Goal: Task Accomplishment & Management: Complete application form

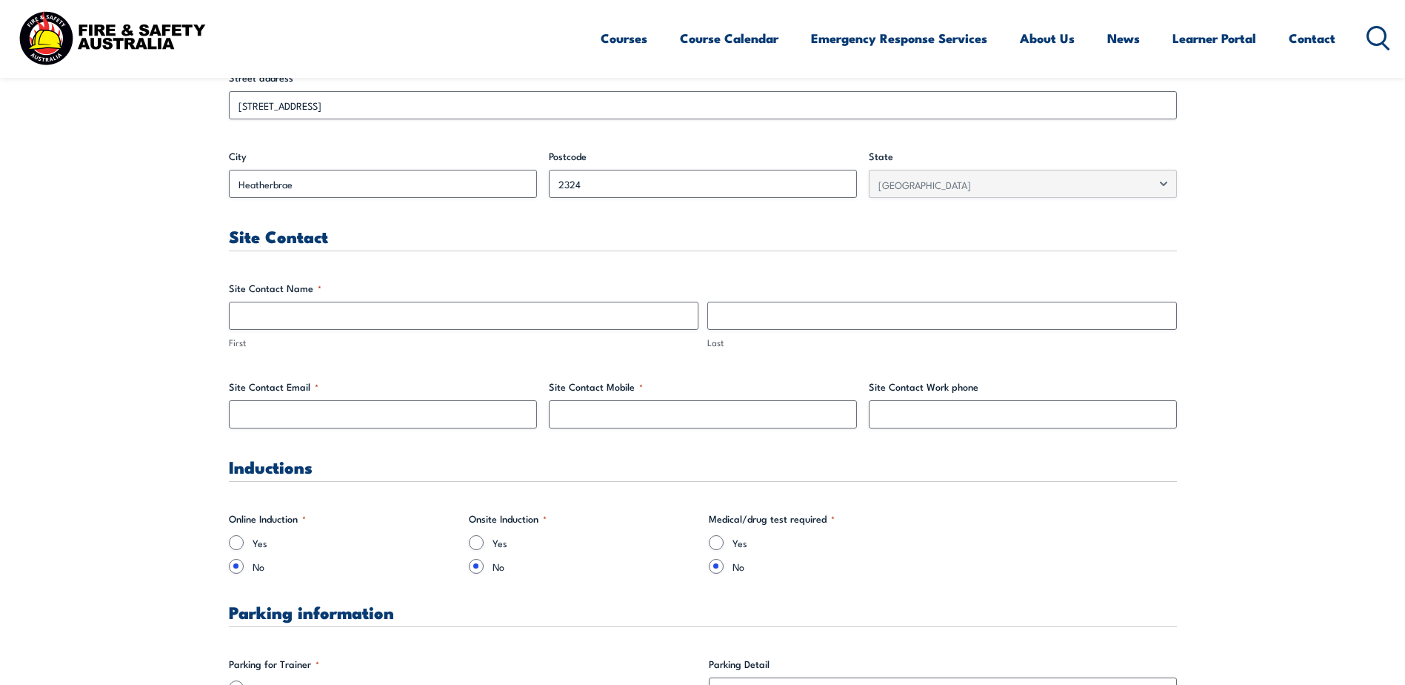
scroll to position [667, 0]
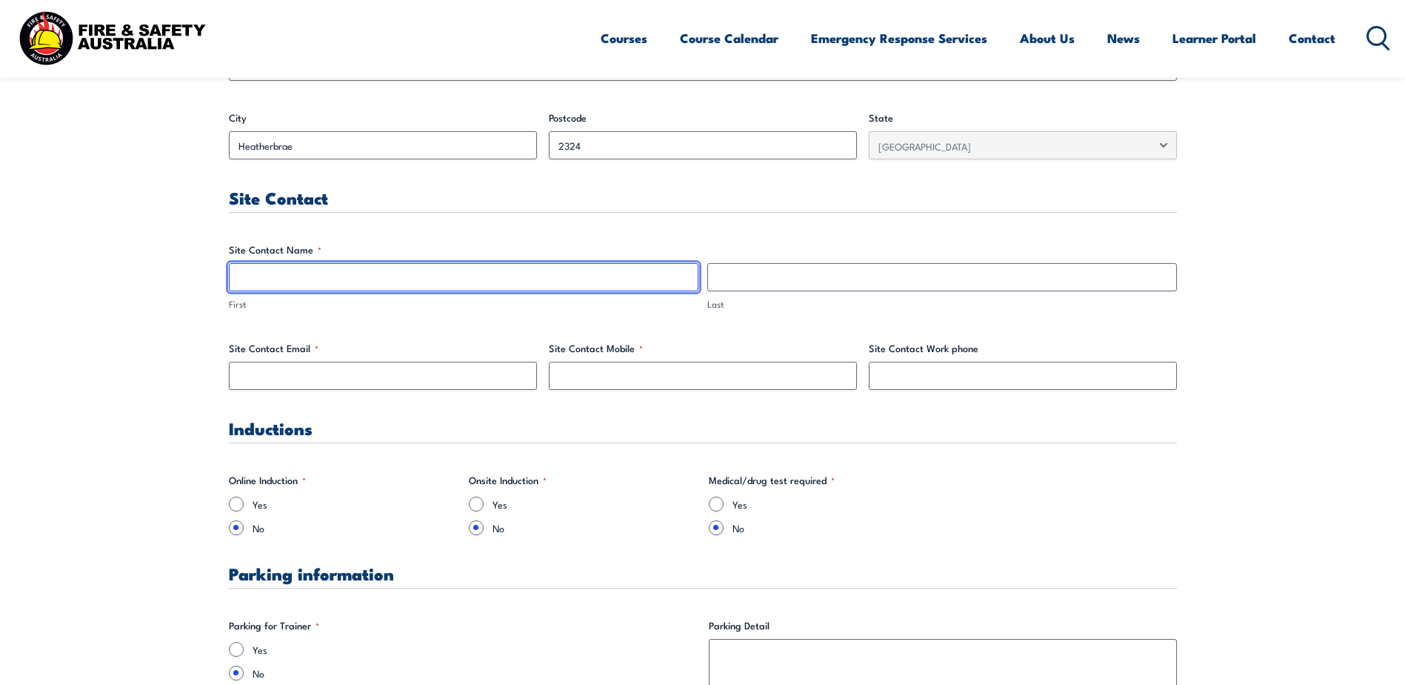
click at [346, 282] on input "First" at bounding box center [464, 277] width 470 height 28
drag, startPoint x: 326, startPoint y: 277, endPoint x: 276, endPoint y: 279, distance: 50.4
click at [276, 279] on input "[PERSON_NAME]" at bounding box center [464, 277] width 470 height 28
type input "[PERSON_NAME]"
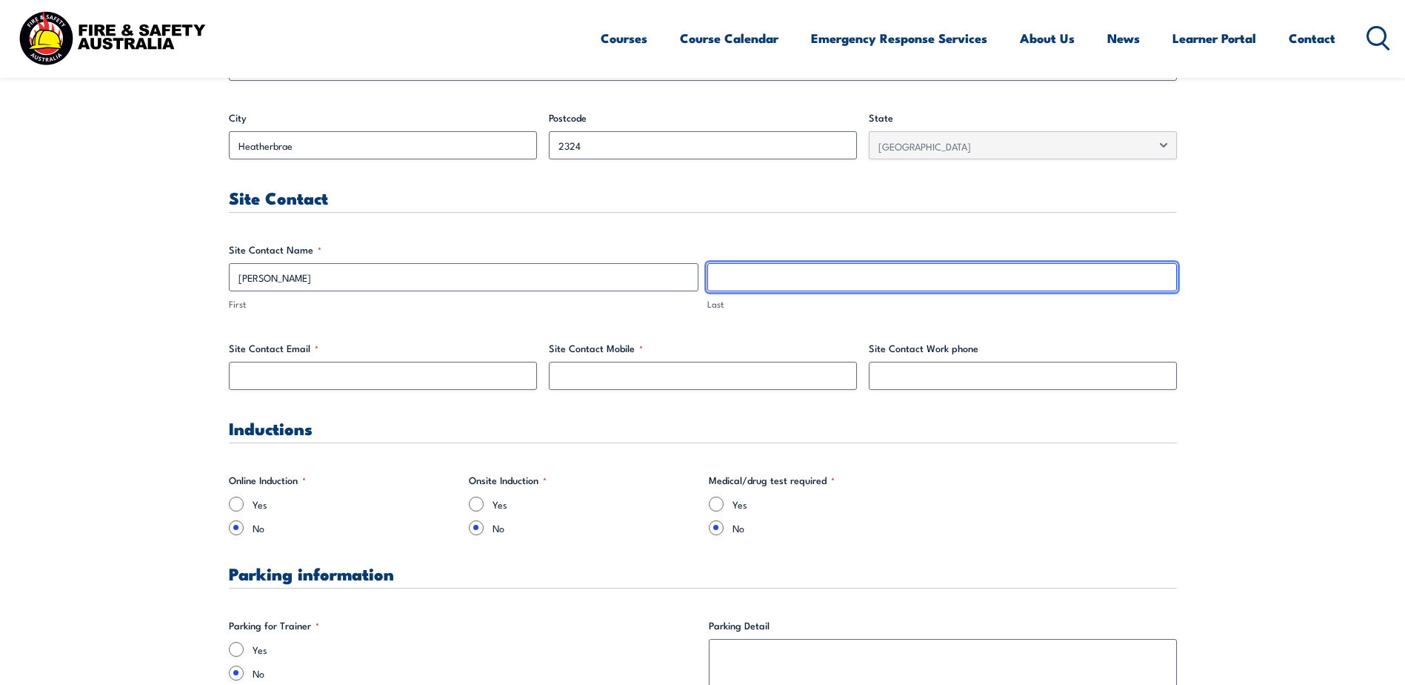
click at [807, 281] on input "Last" at bounding box center [943, 277] width 470 height 28
paste input "[PERSON_NAME]"
type input "[PERSON_NAME]"
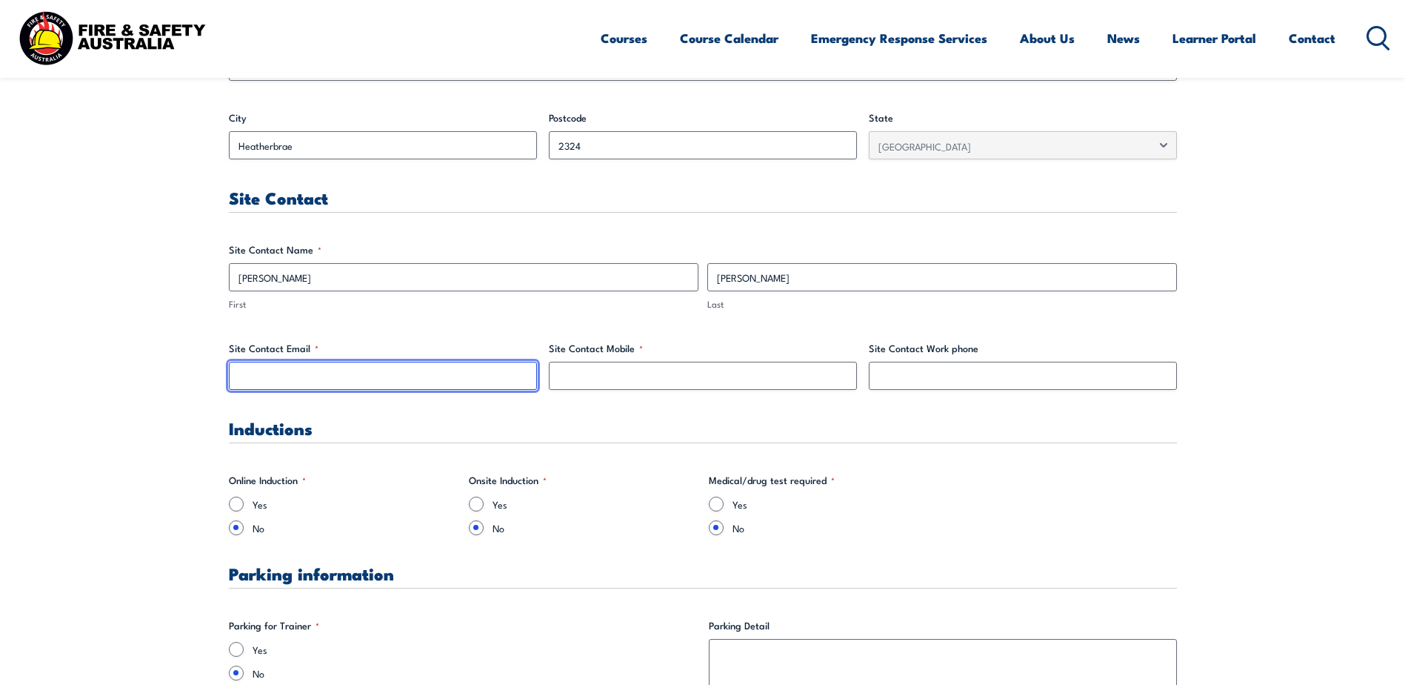
click at [279, 379] on input "Site Contact Email *" at bounding box center [383, 376] width 308 height 28
type input "[EMAIL_ADDRESS][DOMAIN_NAME]"
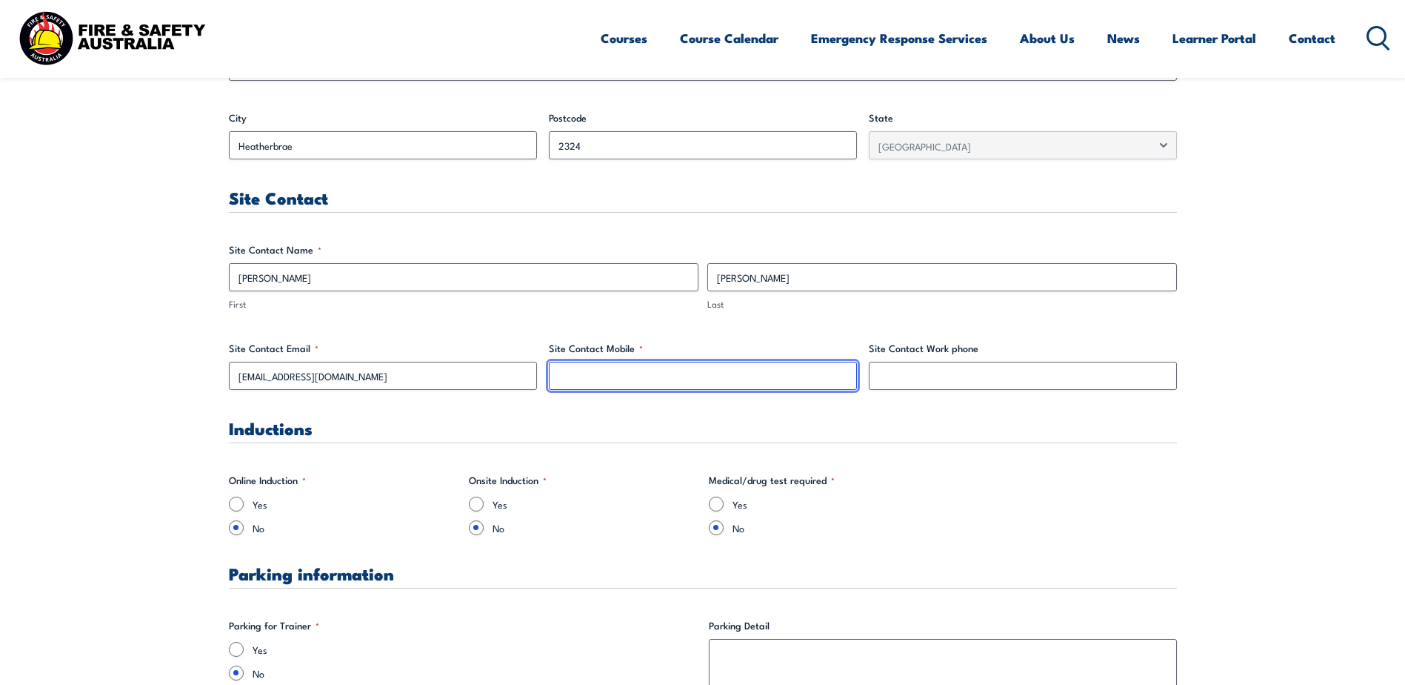
click at [626, 374] on input "Site Contact Mobile *" at bounding box center [703, 376] width 308 height 28
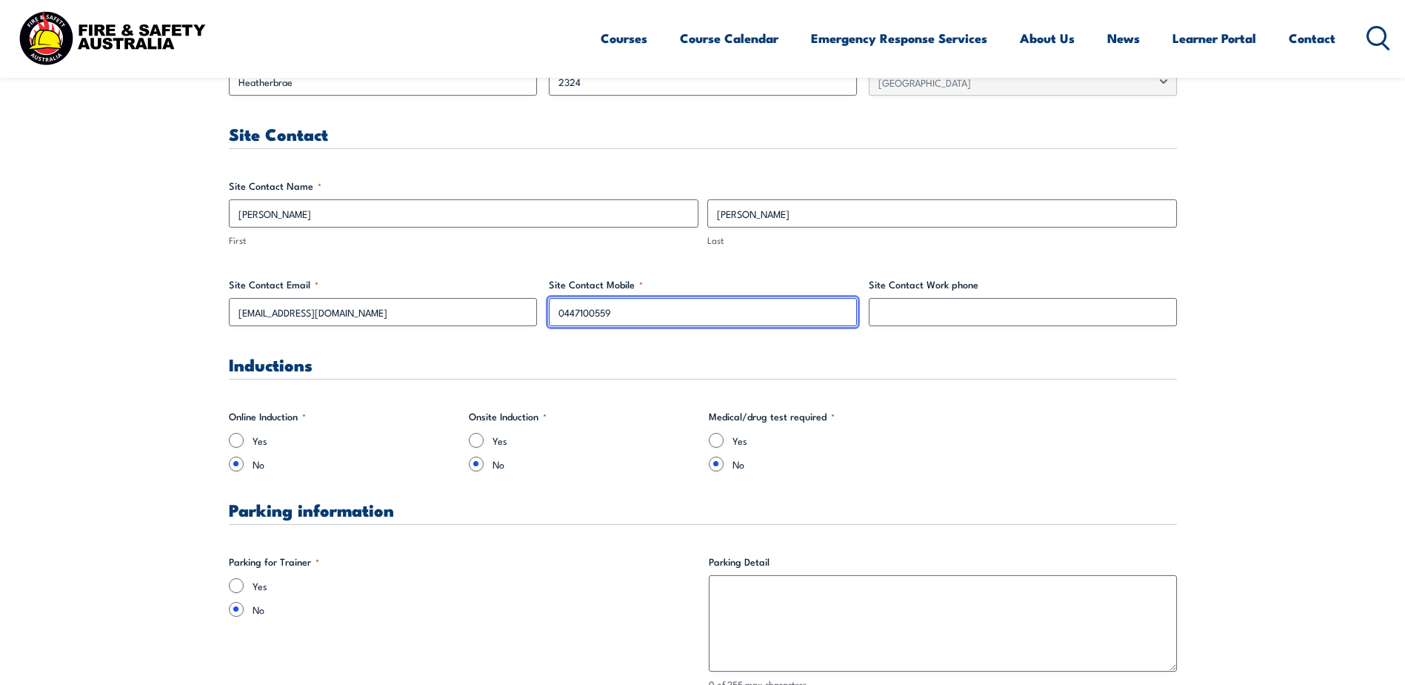
scroll to position [815, 0]
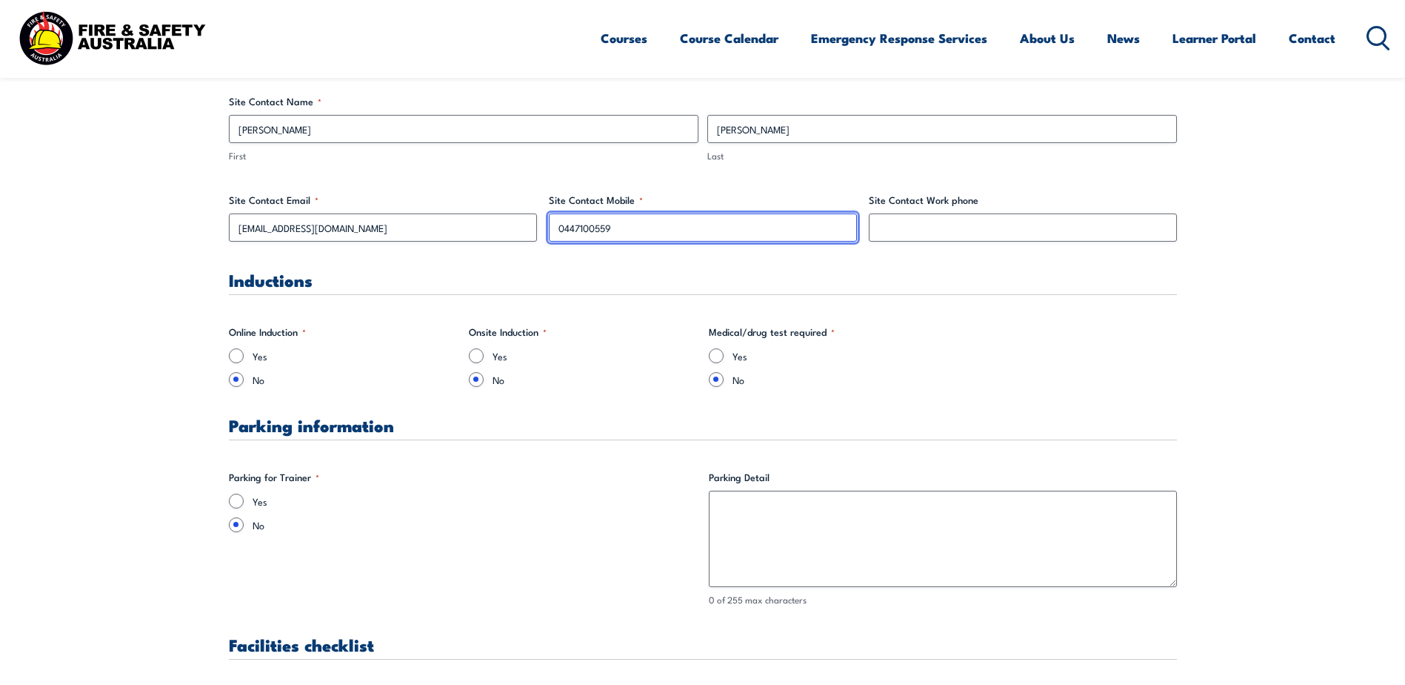
type input "0447100559"
click at [479, 354] on input "Yes" at bounding box center [476, 355] width 15 height 15
radio input "true"
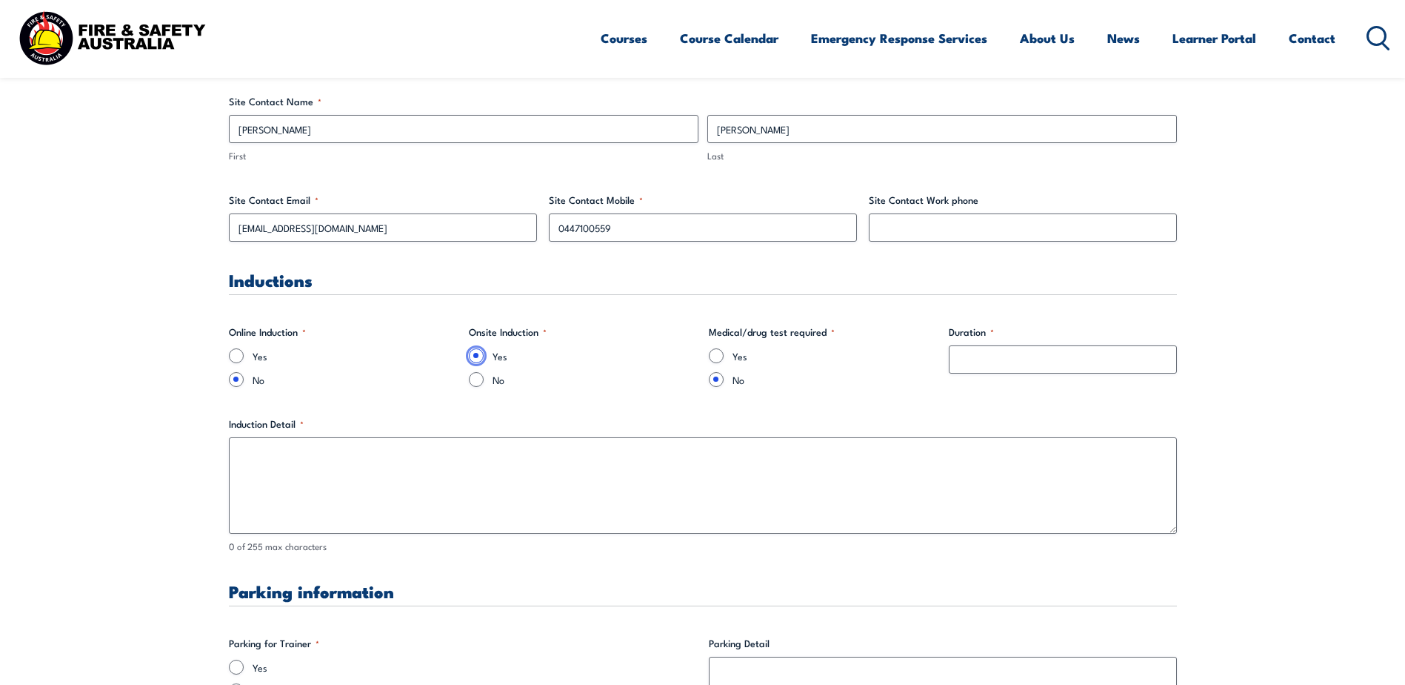
click at [479, 354] on input "Yes" at bounding box center [476, 355] width 15 height 15
click at [479, 381] on input "No" at bounding box center [476, 379] width 15 height 15
radio input "true"
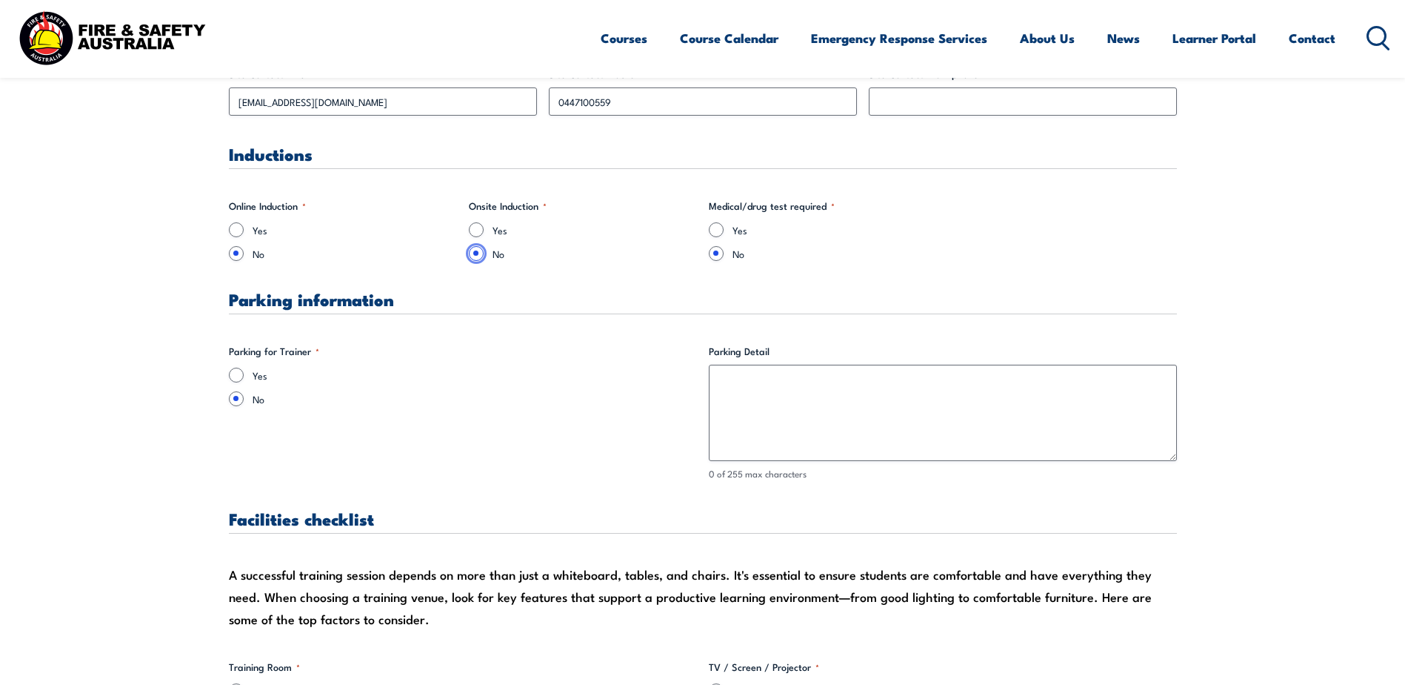
scroll to position [1037, 0]
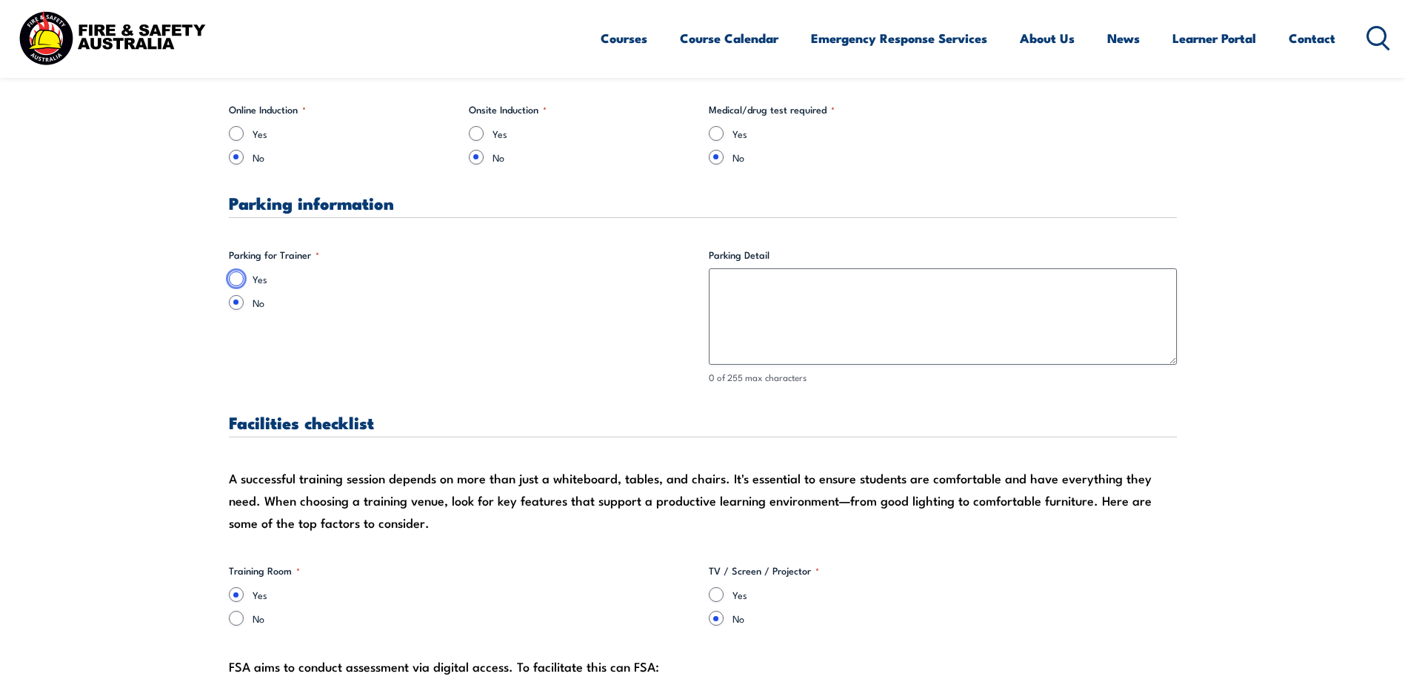
click at [236, 275] on input "Yes" at bounding box center [236, 278] width 15 height 15
radio input "true"
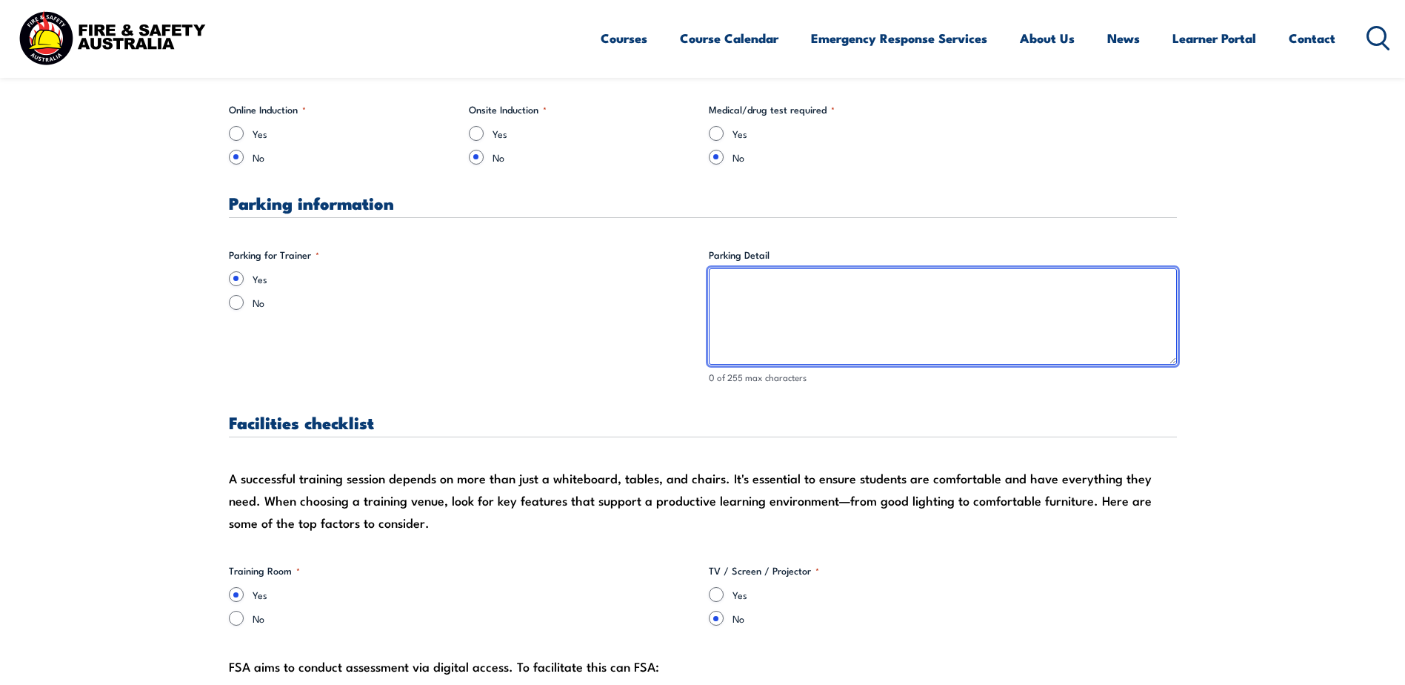
click at [943, 277] on textarea "Parking Detail" at bounding box center [943, 316] width 468 height 96
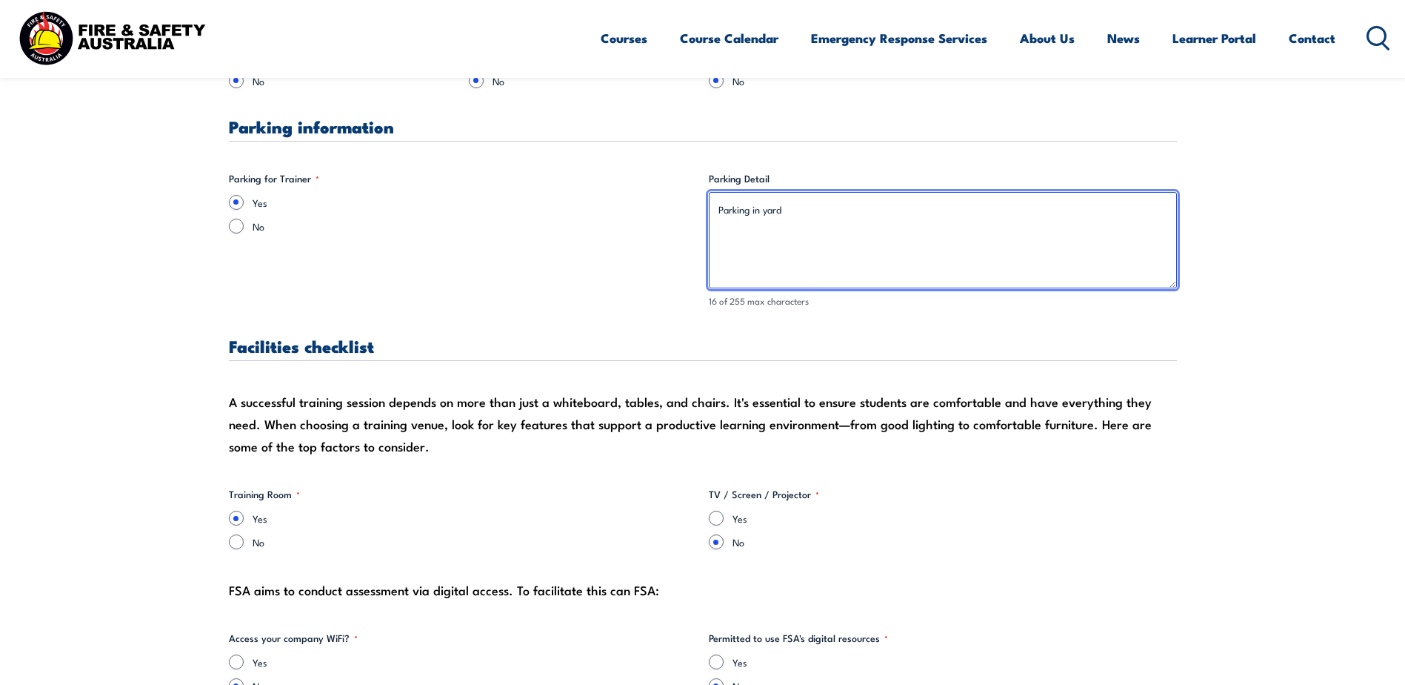
scroll to position [1185, 0]
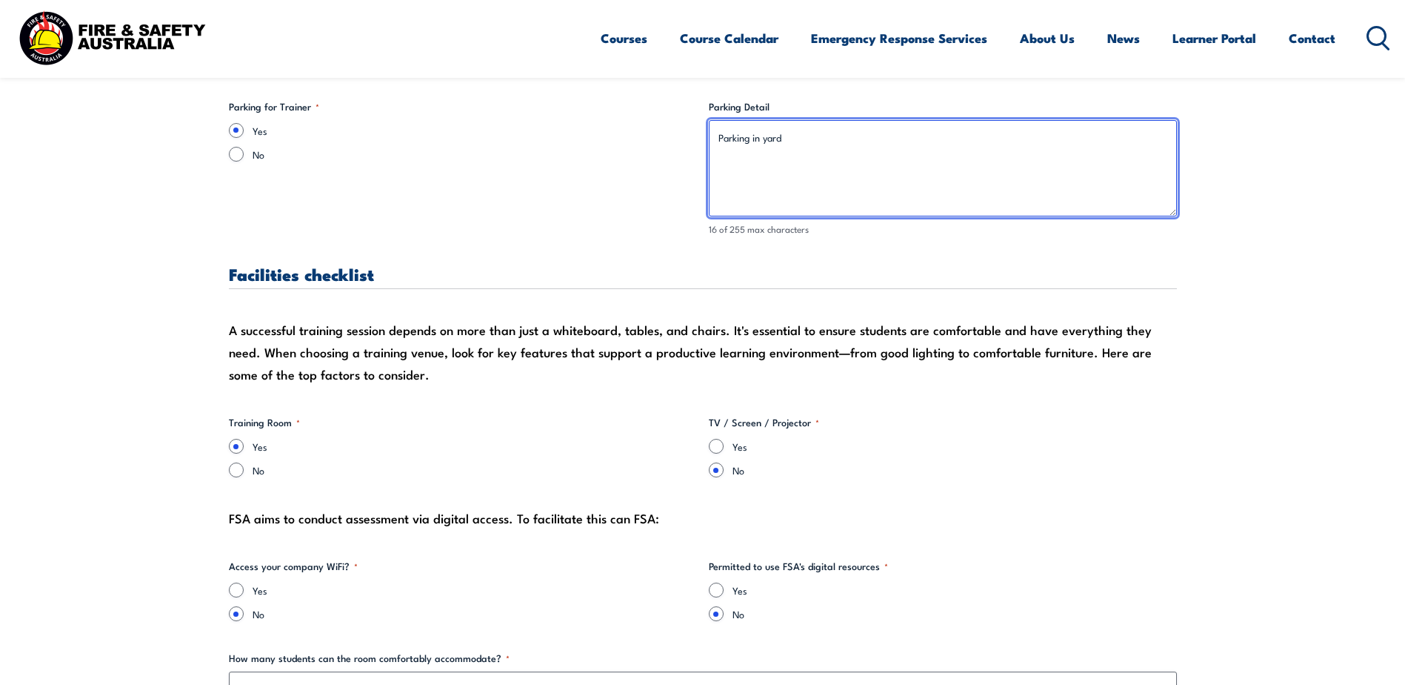
type textarea "Parking in yard"
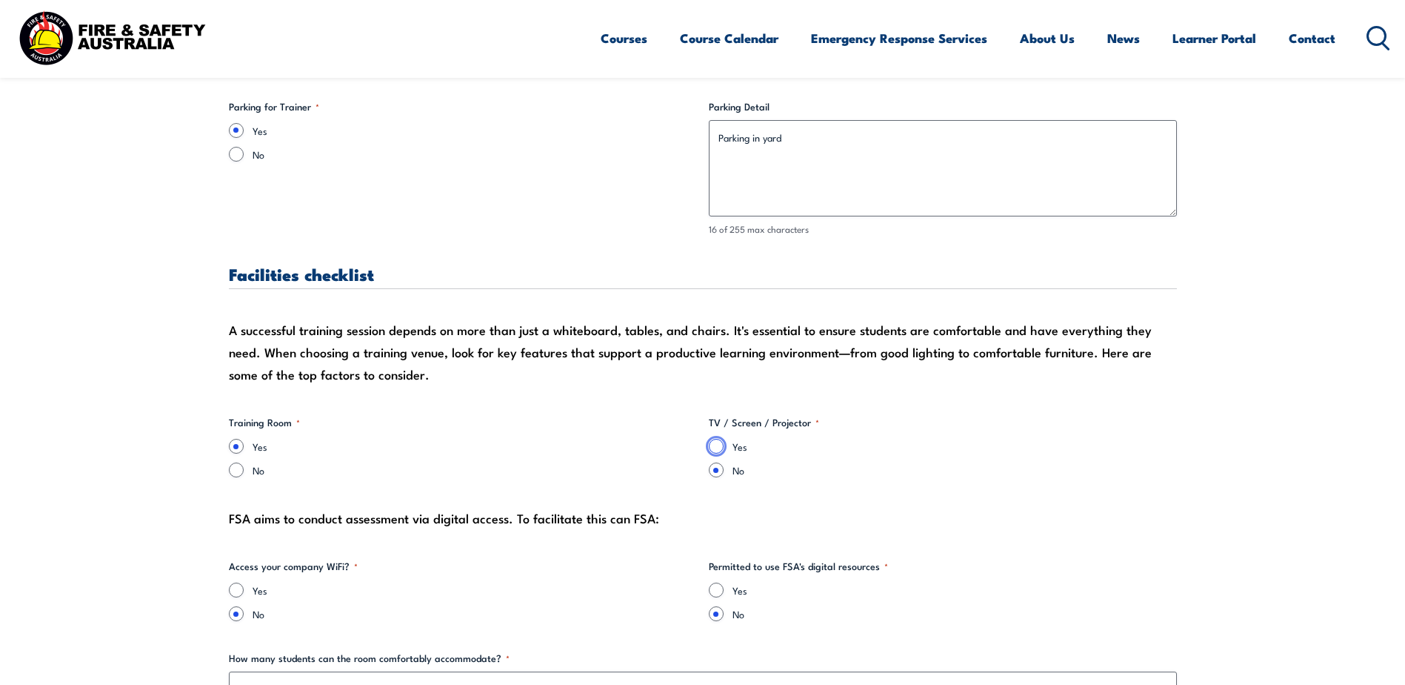
click at [717, 446] on input "Yes" at bounding box center [716, 446] width 15 height 15
radio input "true"
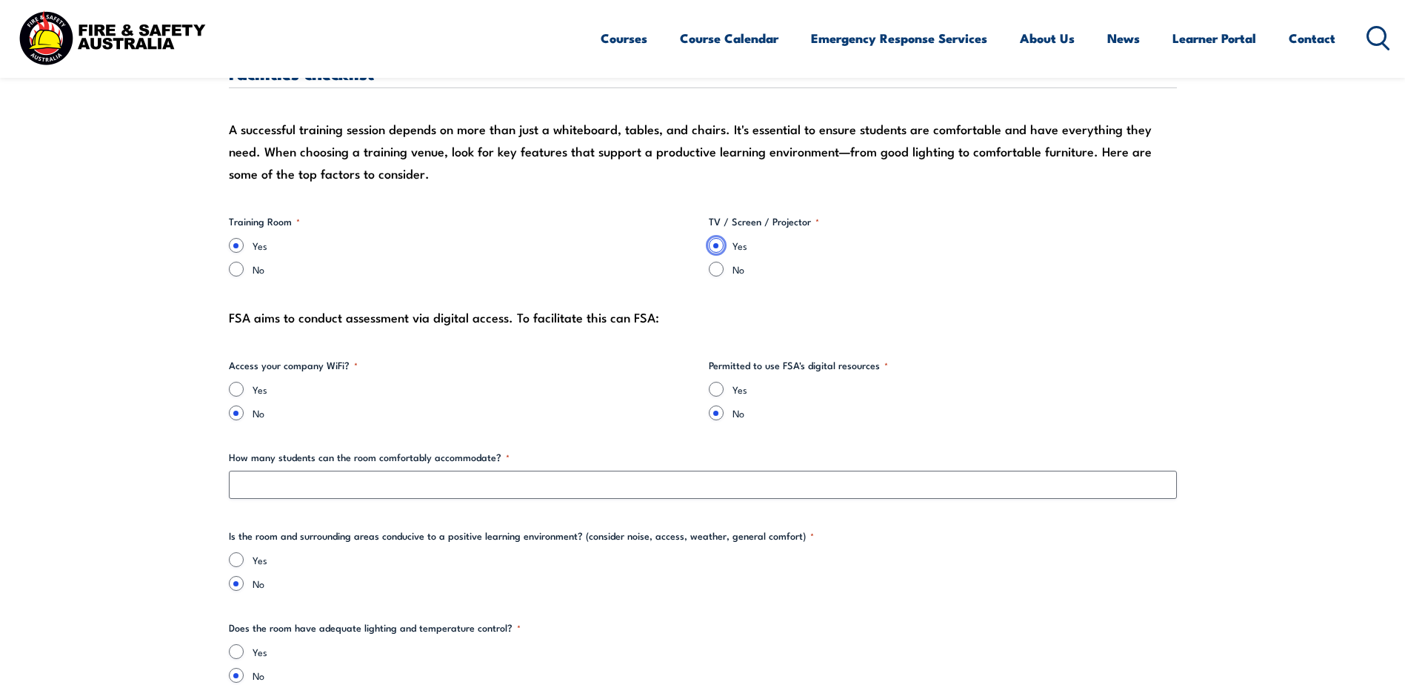
scroll to position [1408, 0]
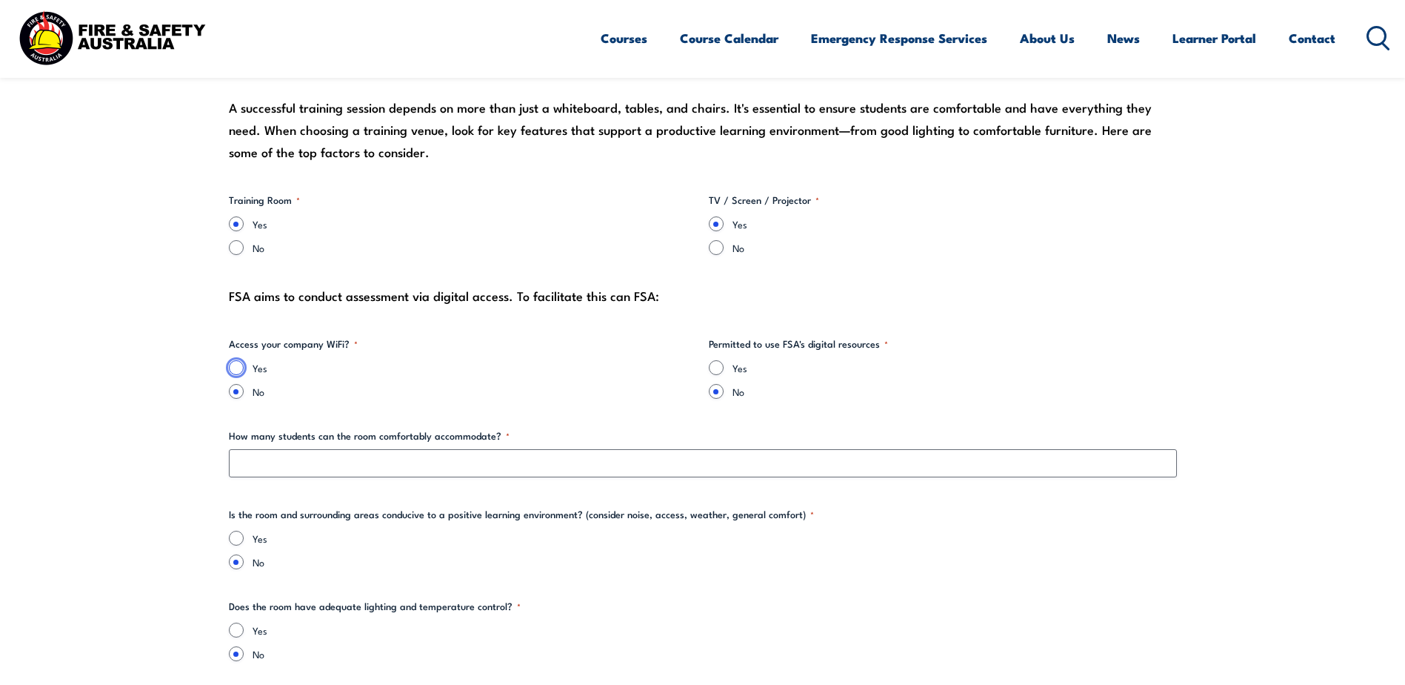
click at [237, 366] on input "Yes" at bounding box center [236, 367] width 15 height 15
radio input "true"
click at [718, 365] on input "Yes" at bounding box center [716, 367] width 15 height 15
radio input "true"
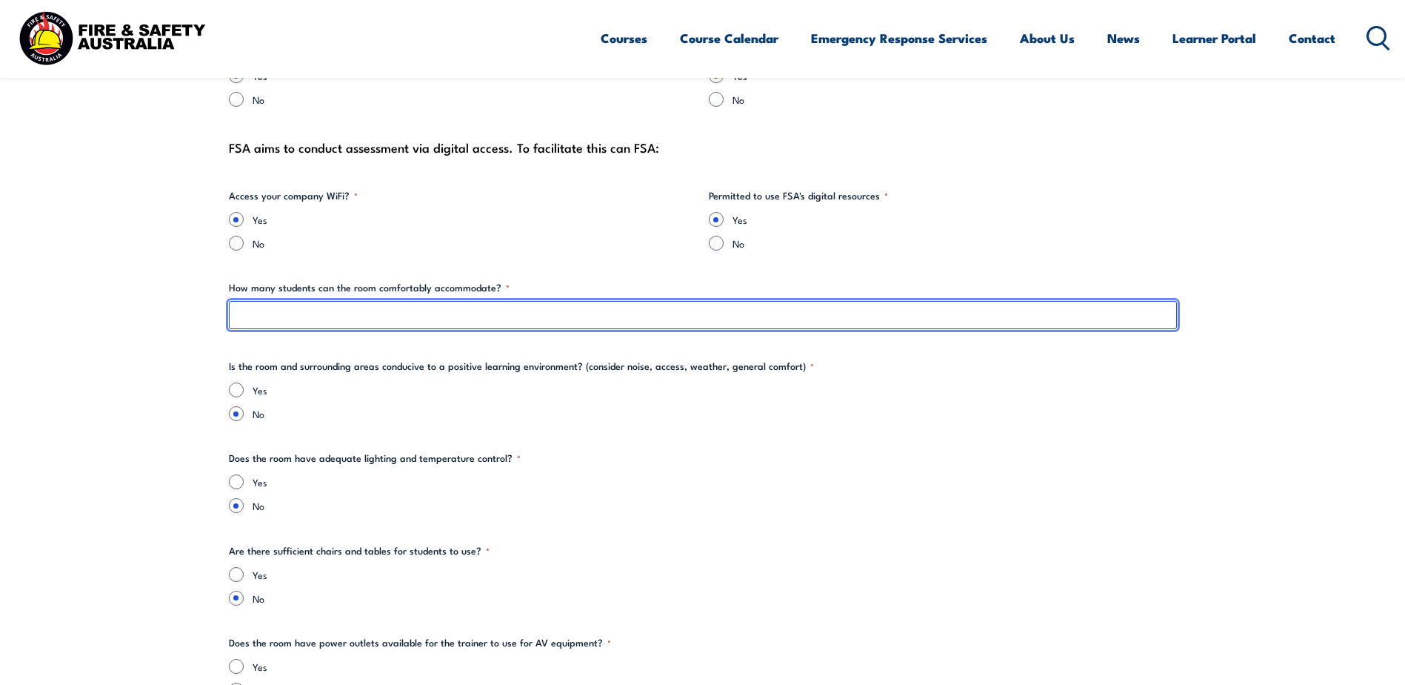
click at [493, 313] on input "How many students can the room comfortably accommodate? *" at bounding box center [703, 315] width 948 height 28
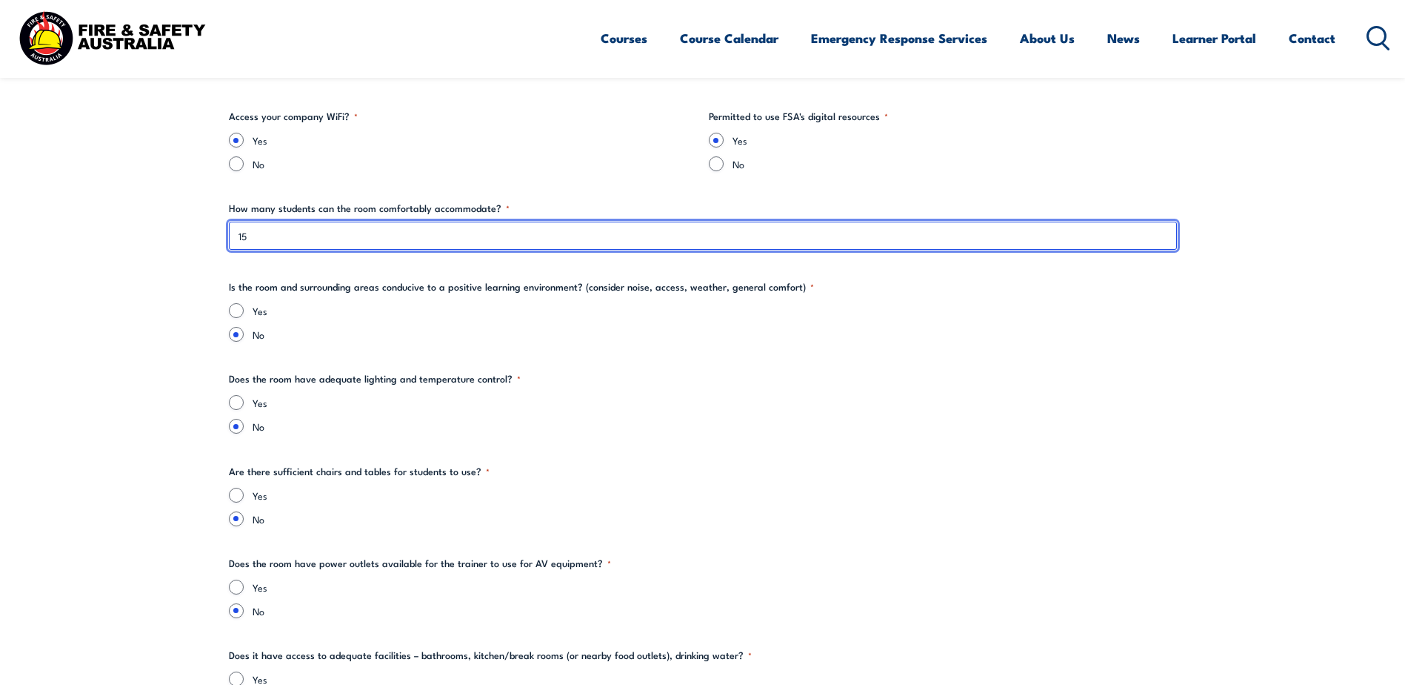
scroll to position [1778, 0]
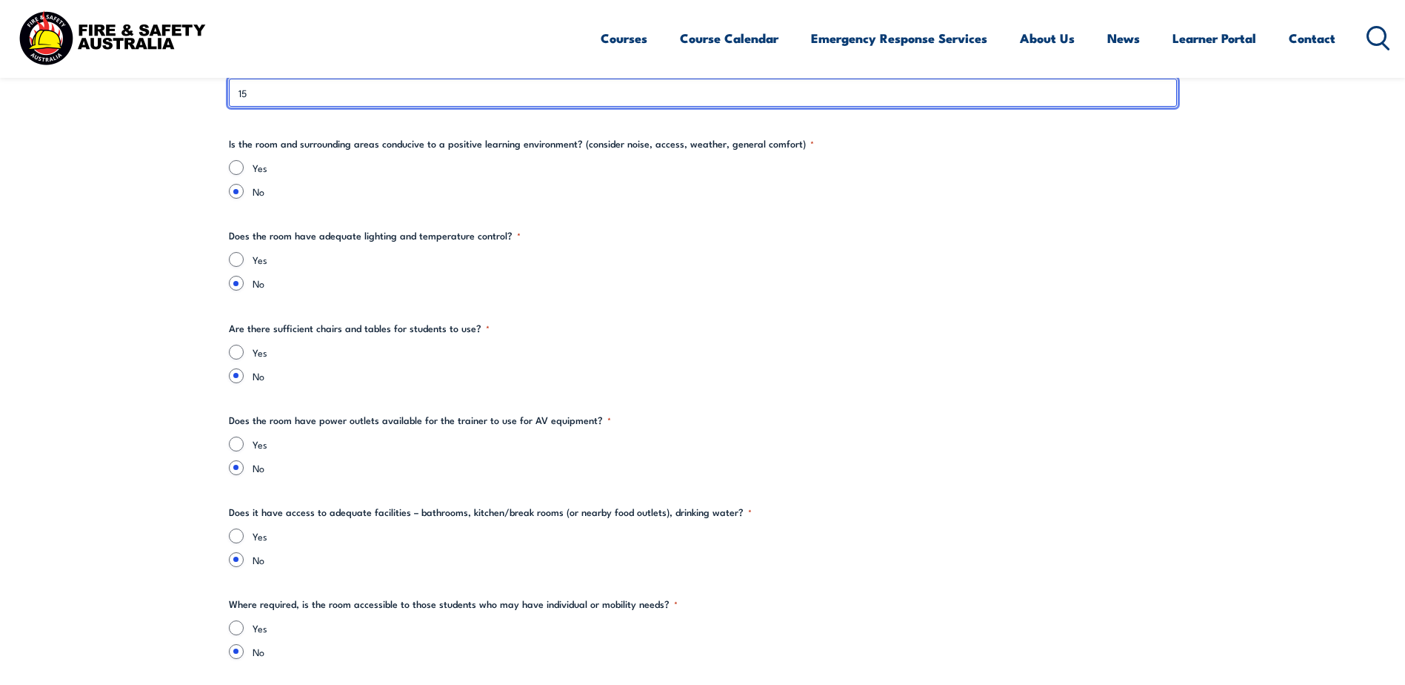
type input "15"
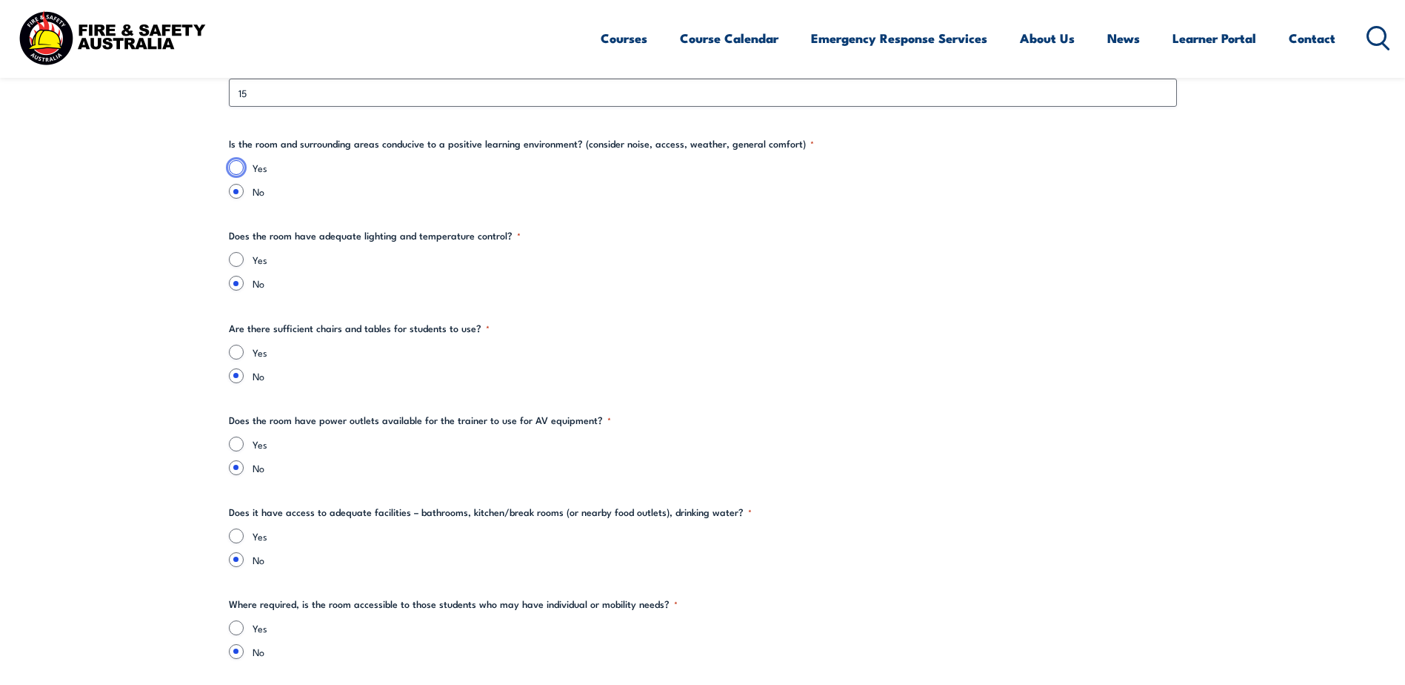
click at [231, 169] on input "Yes" at bounding box center [236, 167] width 15 height 15
radio input "true"
click at [234, 261] on input "Yes" at bounding box center [236, 259] width 15 height 15
radio input "true"
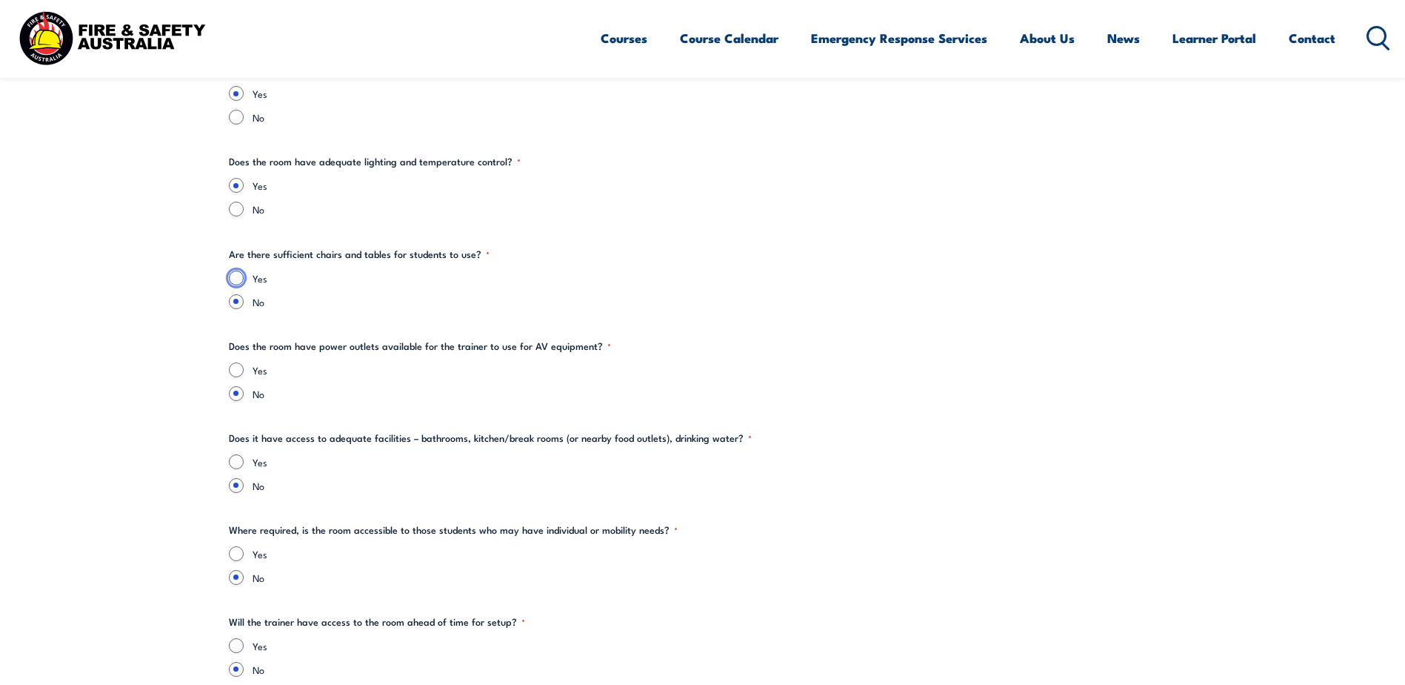
click at [230, 273] on input "Yes" at bounding box center [236, 277] width 15 height 15
radio input "true"
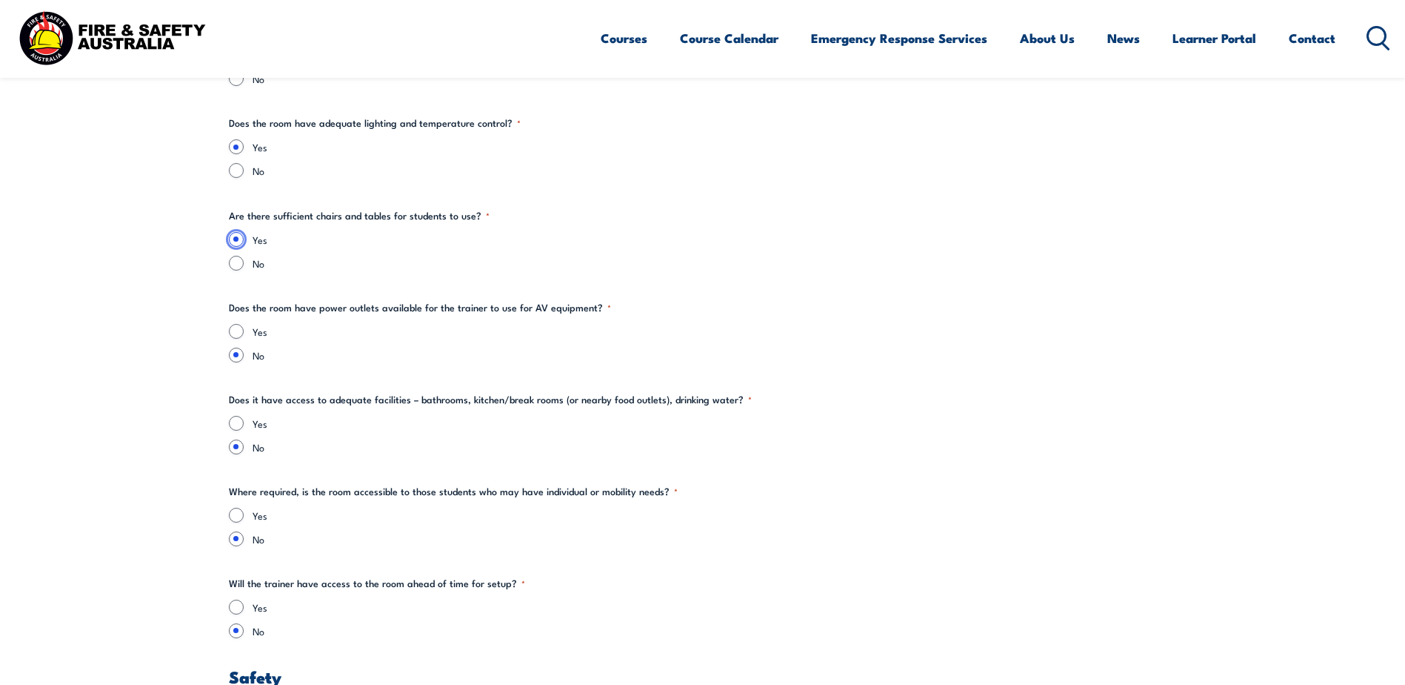
scroll to position [1926, 0]
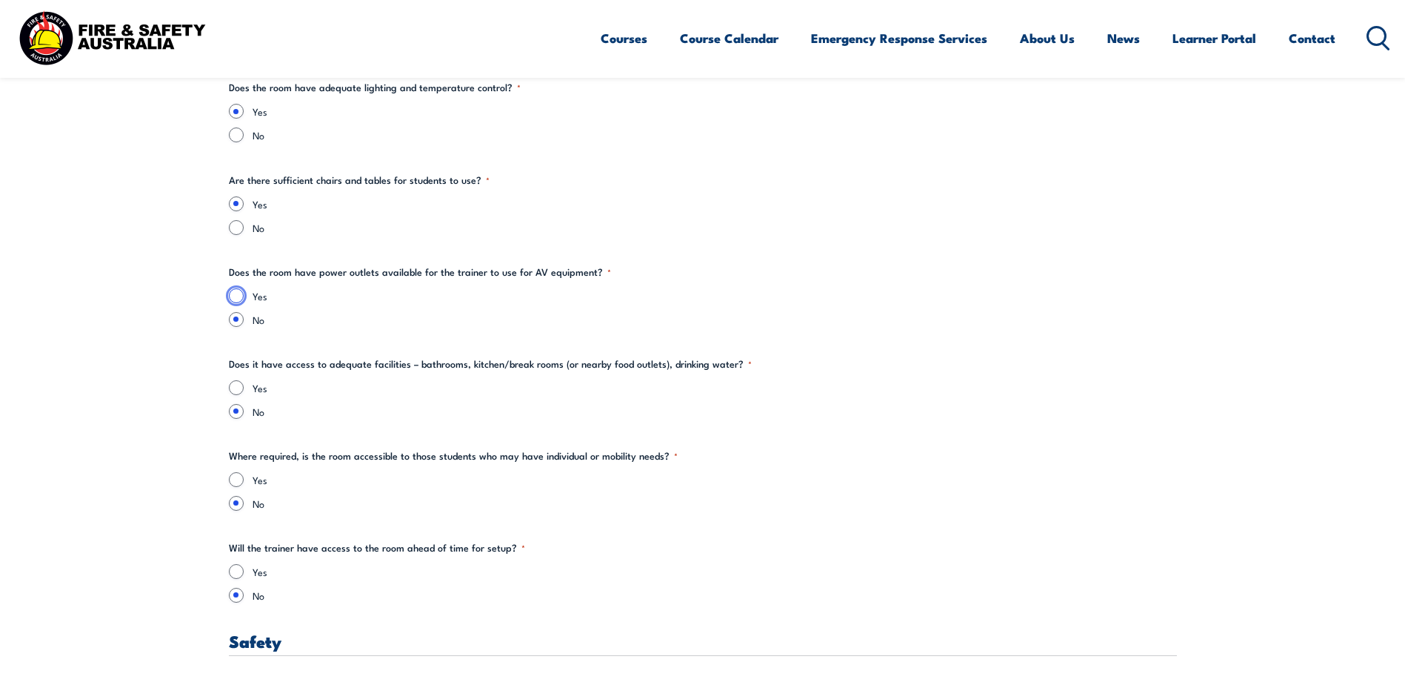
click at [242, 296] on input "Yes" at bounding box center [236, 295] width 15 height 15
radio input "true"
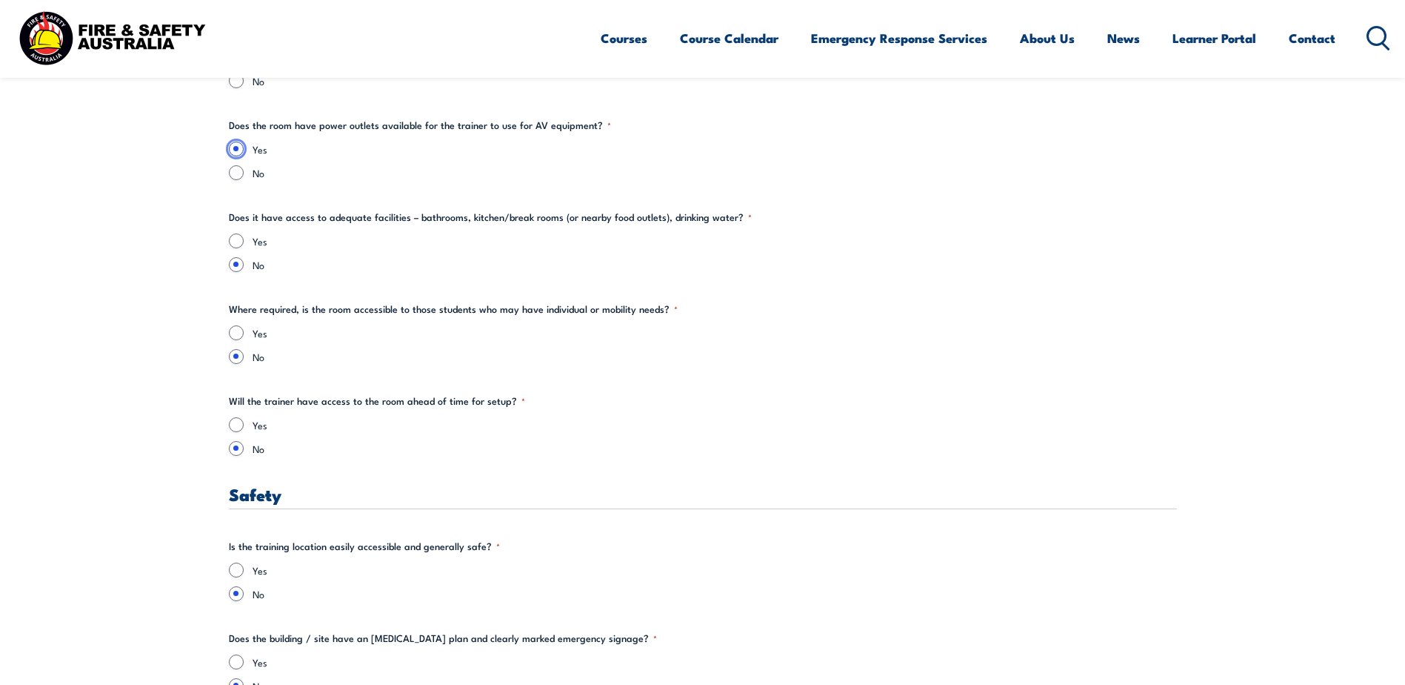
scroll to position [2074, 0]
click at [237, 227] on fieldset "Does it have access to adequate facilities – bathrooms, kitchen/break rooms (or…" at bounding box center [703, 239] width 948 height 62
click at [236, 247] on div "Yes No" at bounding box center [703, 251] width 948 height 39
click at [236, 241] on input "Yes" at bounding box center [236, 239] width 15 height 15
radio input "true"
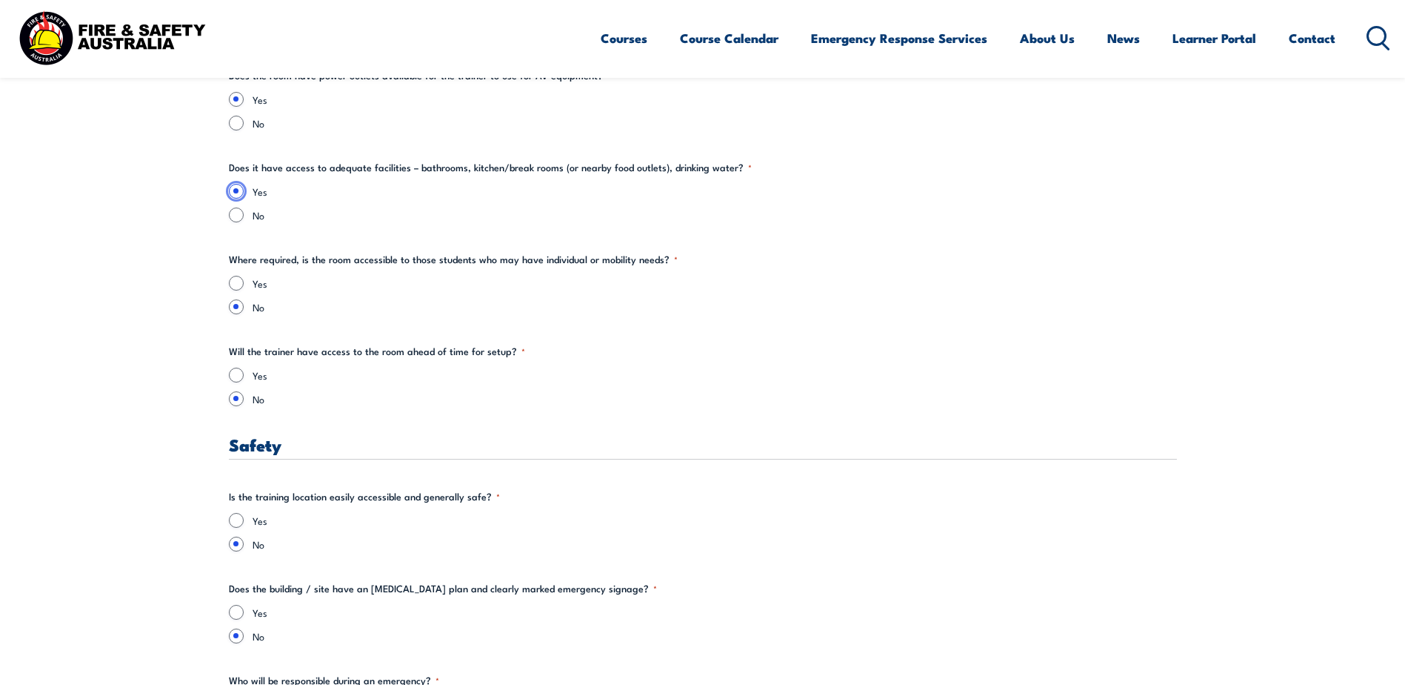
scroll to position [2149, 0]
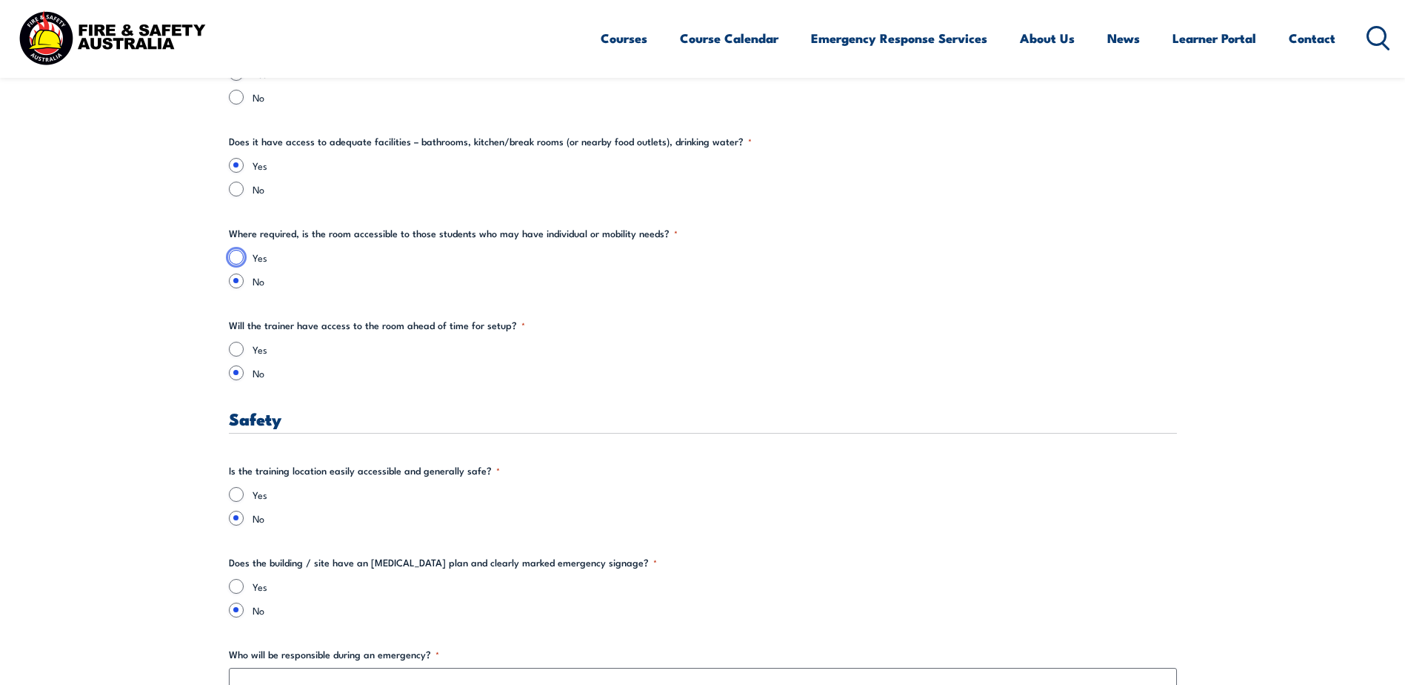
click at [238, 256] on input "Yes" at bounding box center [236, 257] width 15 height 15
radio input "true"
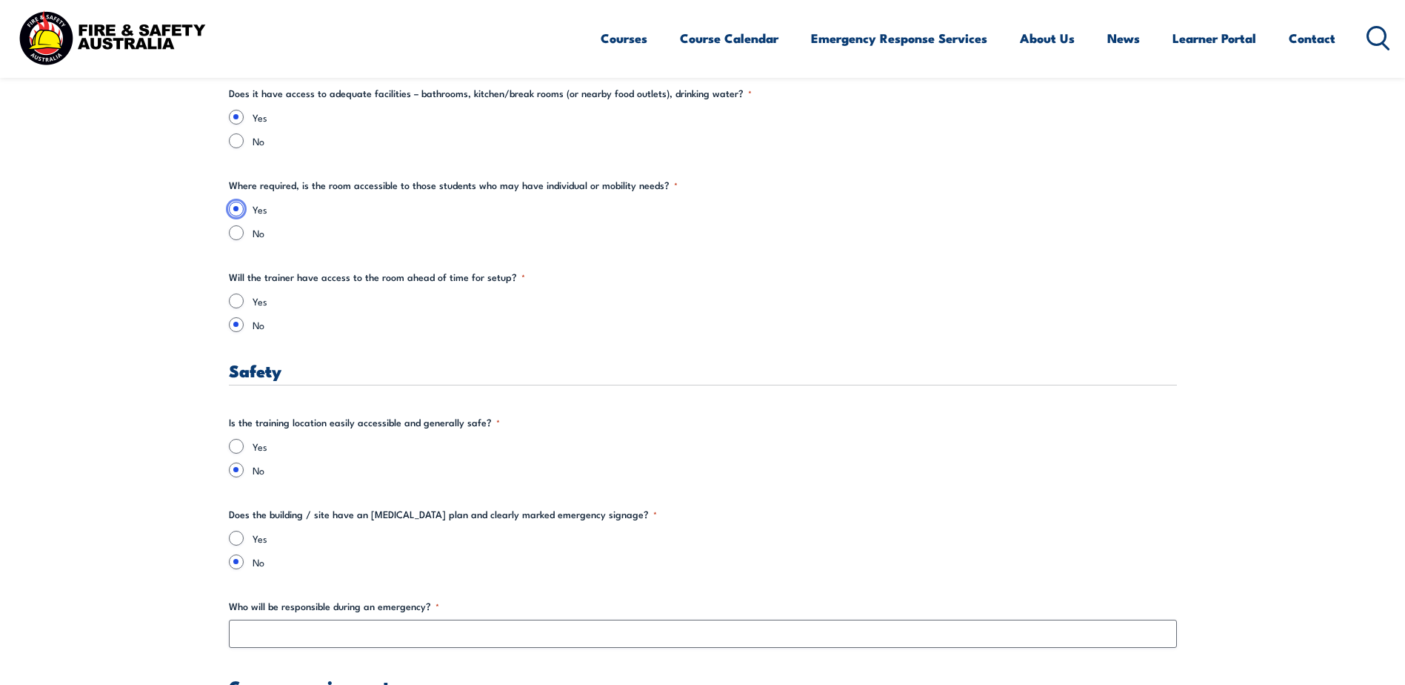
scroll to position [2223, 0]
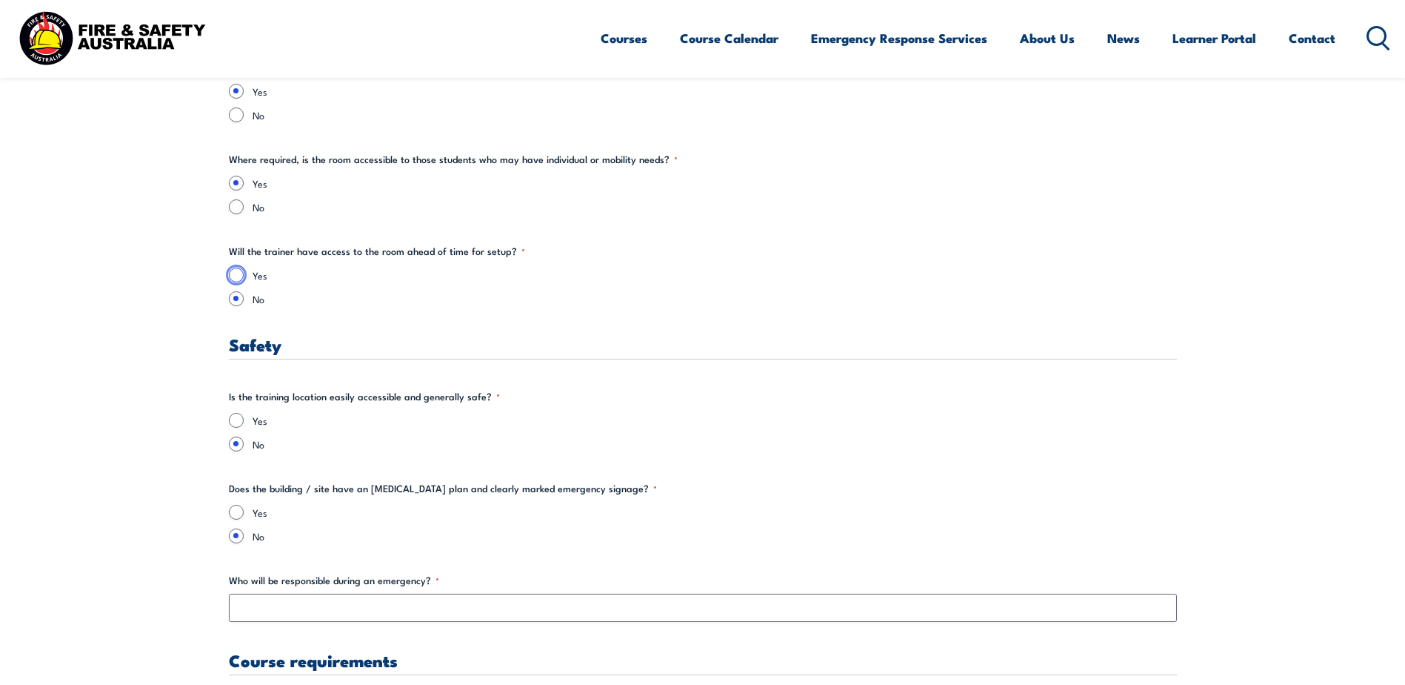
click at [236, 272] on input "Yes" at bounding box center [236, 274] width 15 height 15
radio input "true"
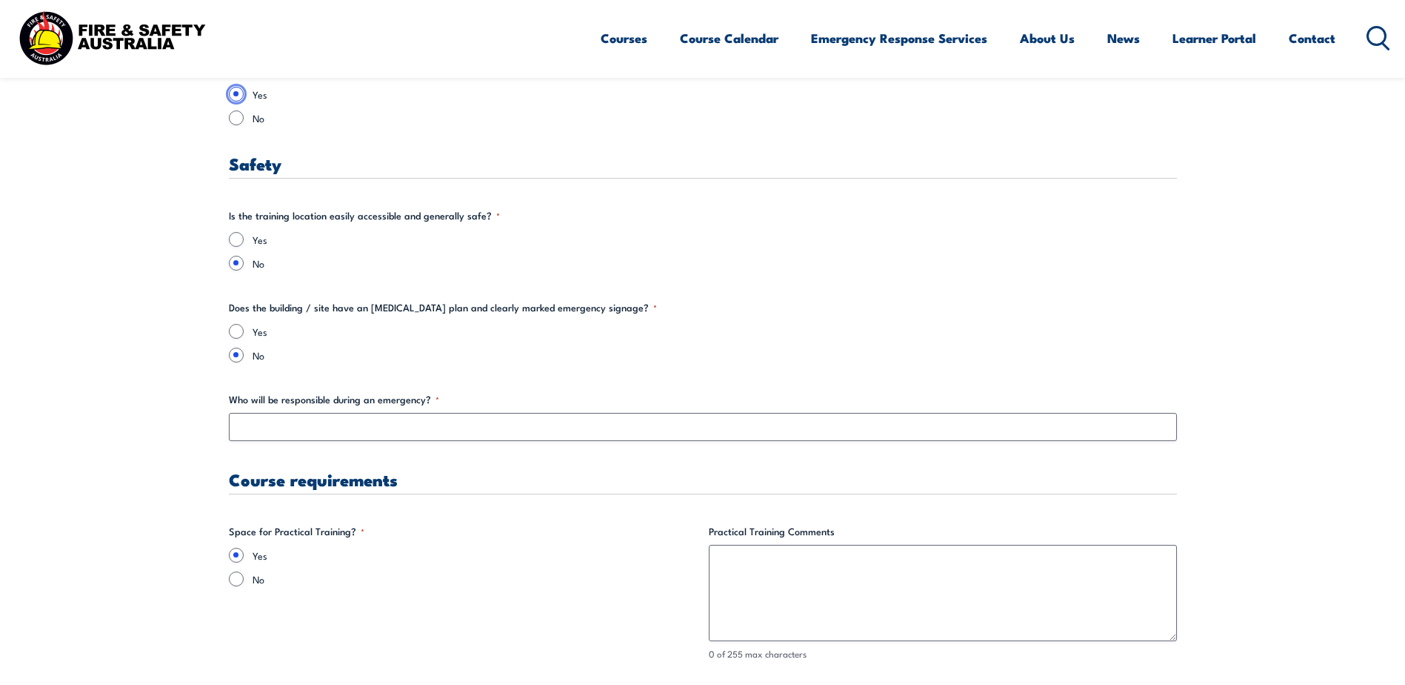
scroll to position [2445, 0]
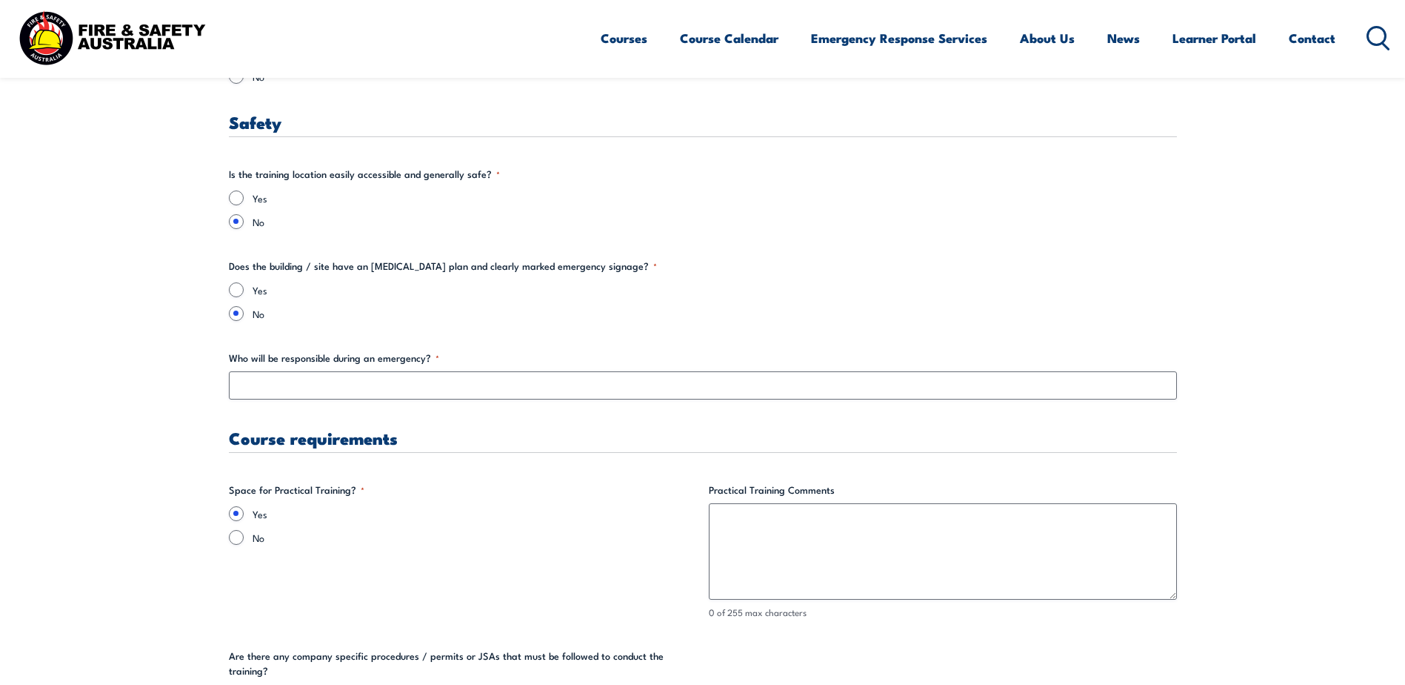
click at [241, 196] on div "Yes" at bounding box center [703, 197] width 948 height 15
click at [237, 196] on input "Yes" at bounding box center [236, 197] width 15 height 15
radio input "true"
click at [236, 290] on input "Yes" at bounding box center [236, 289] width 15 height 15
radio input "true"
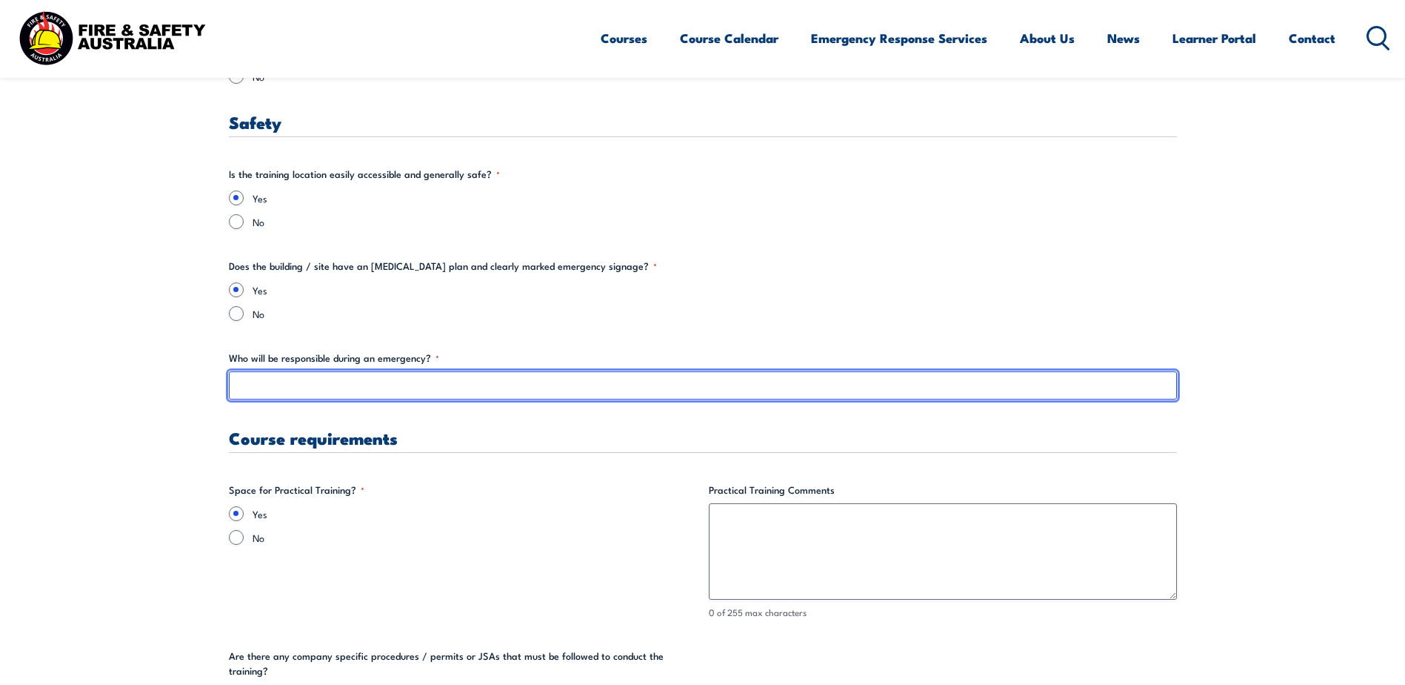
click at [399, 382] on input "Who will be responsible during an emergency? *" at bounding box center [703, 385] width 948 height 28
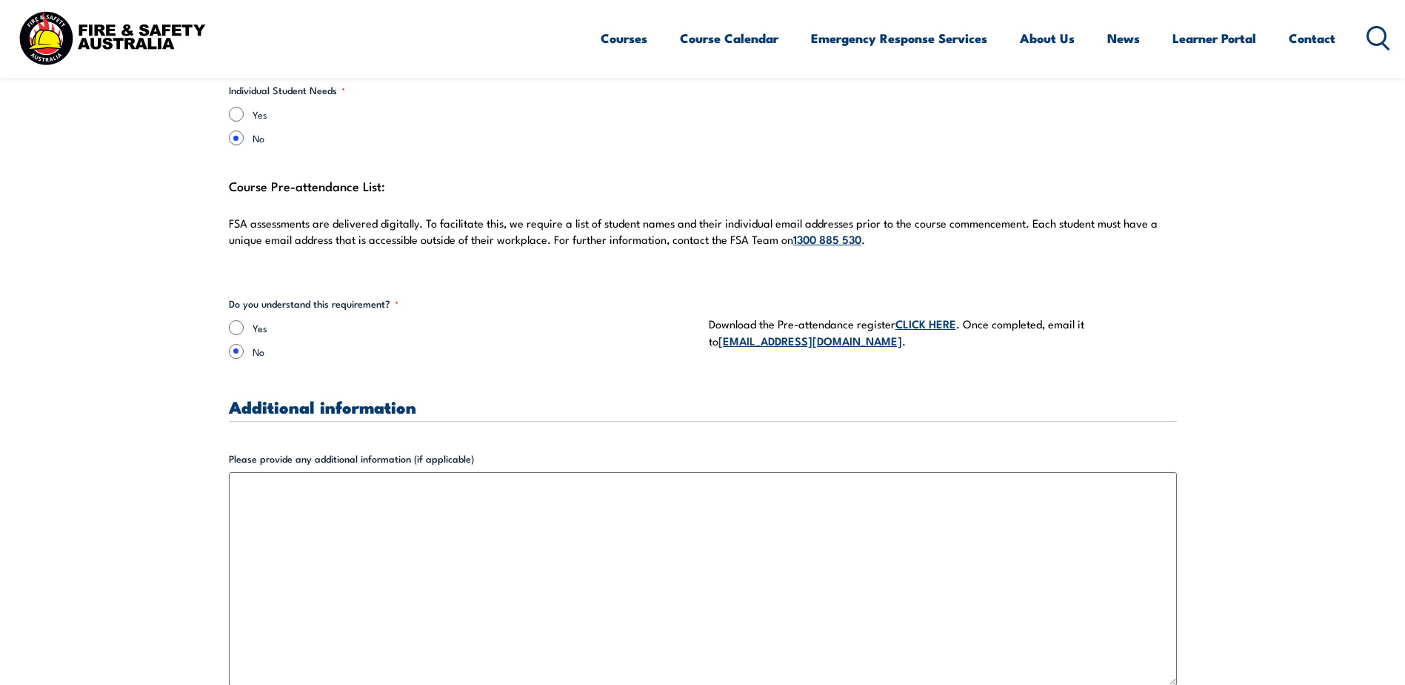
scroll to position [4001, 0]
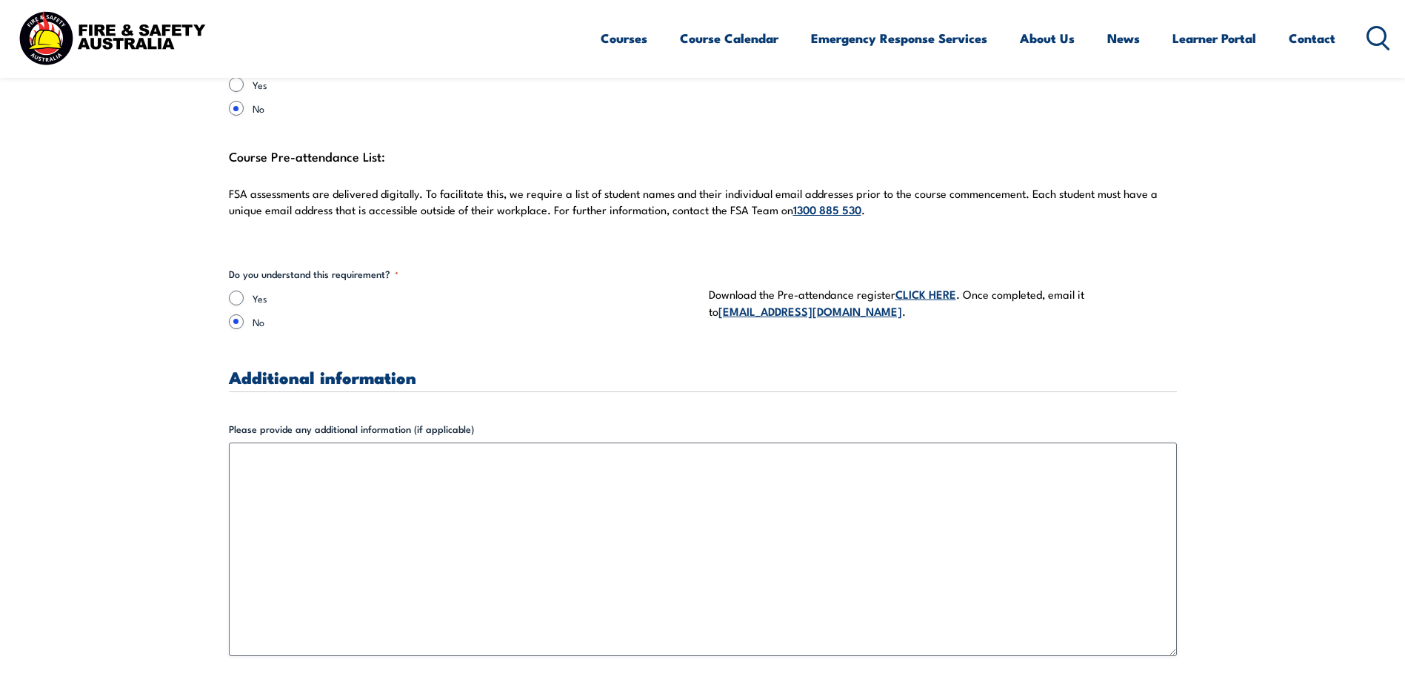
type input "[PERSON_NAME]"
click at [234, 290] on input "Yes" at bounding box center [236, 297] width 15 height 15
radio input "true"
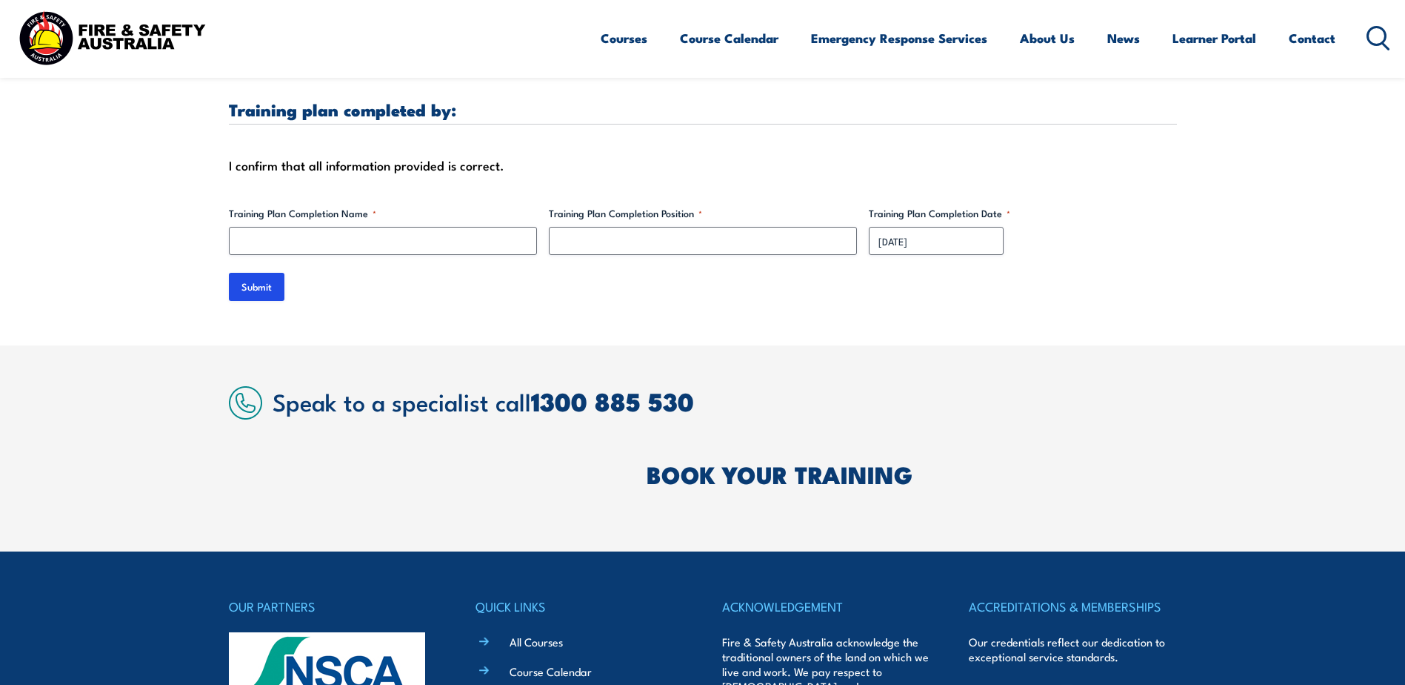
scroll to position [4593, 0]
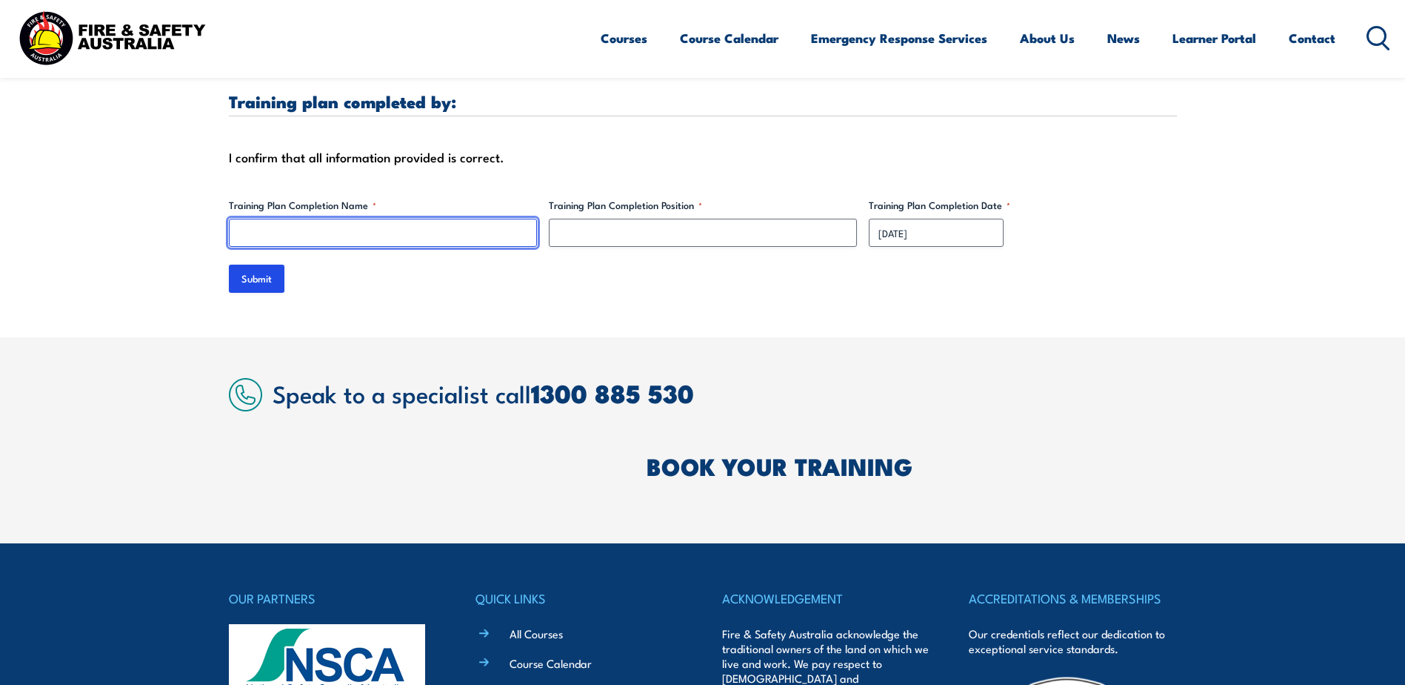
click at [376, 219] on input "Training Plan Completion Name *" at bounding box center [383, 233] width 308 height 28
click at [229, 264] on input "Submit" at bounding box center [257, 278] width 56 height 28
type input "Da"
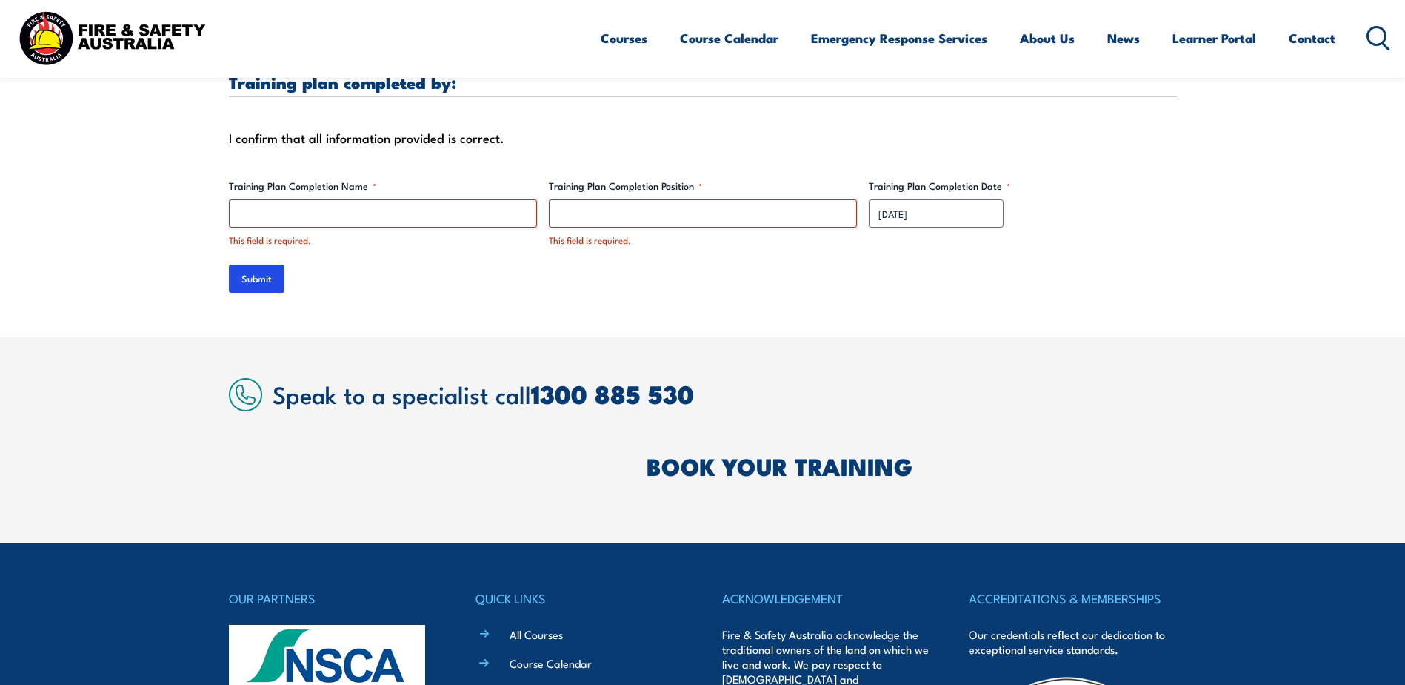
scroll to position [4645, 0]
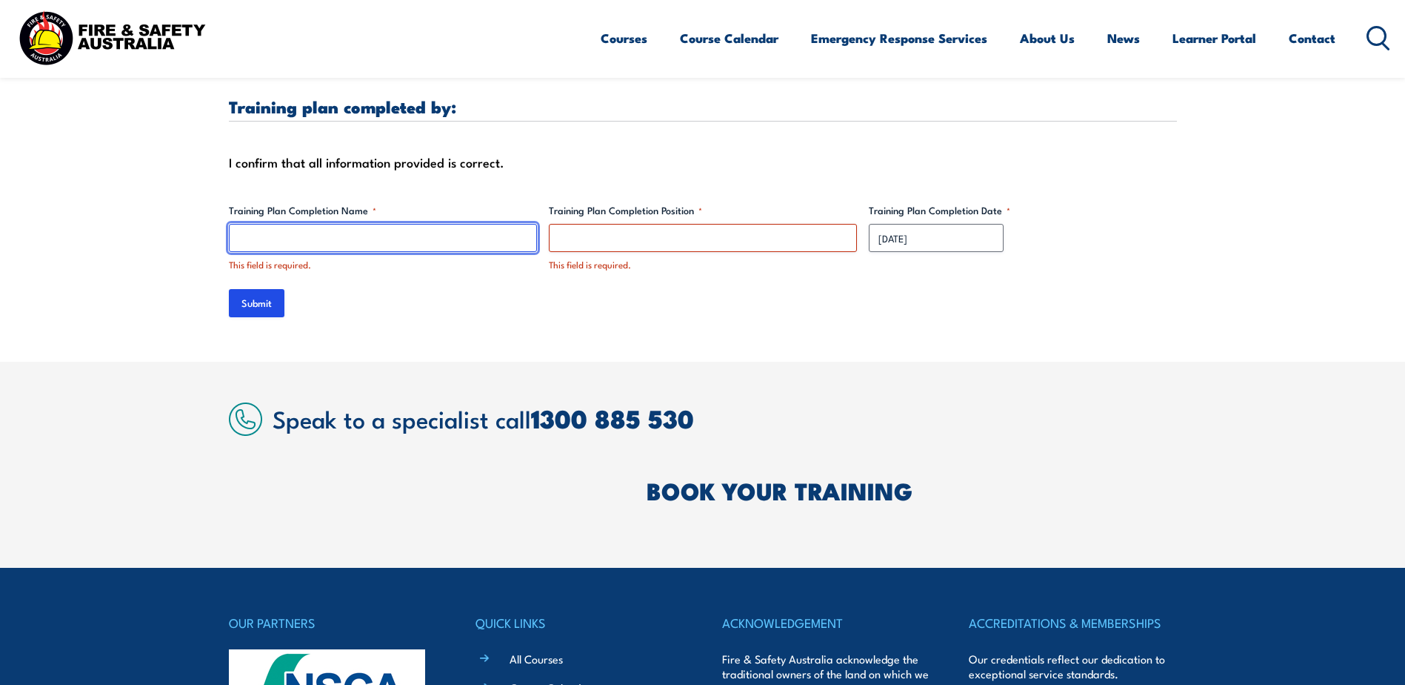
click at [377, 224] on input "Training Plan Completion Name *" at bounding box center [383, 238] width 308 height 28
type input "[PERSON_NAME]"
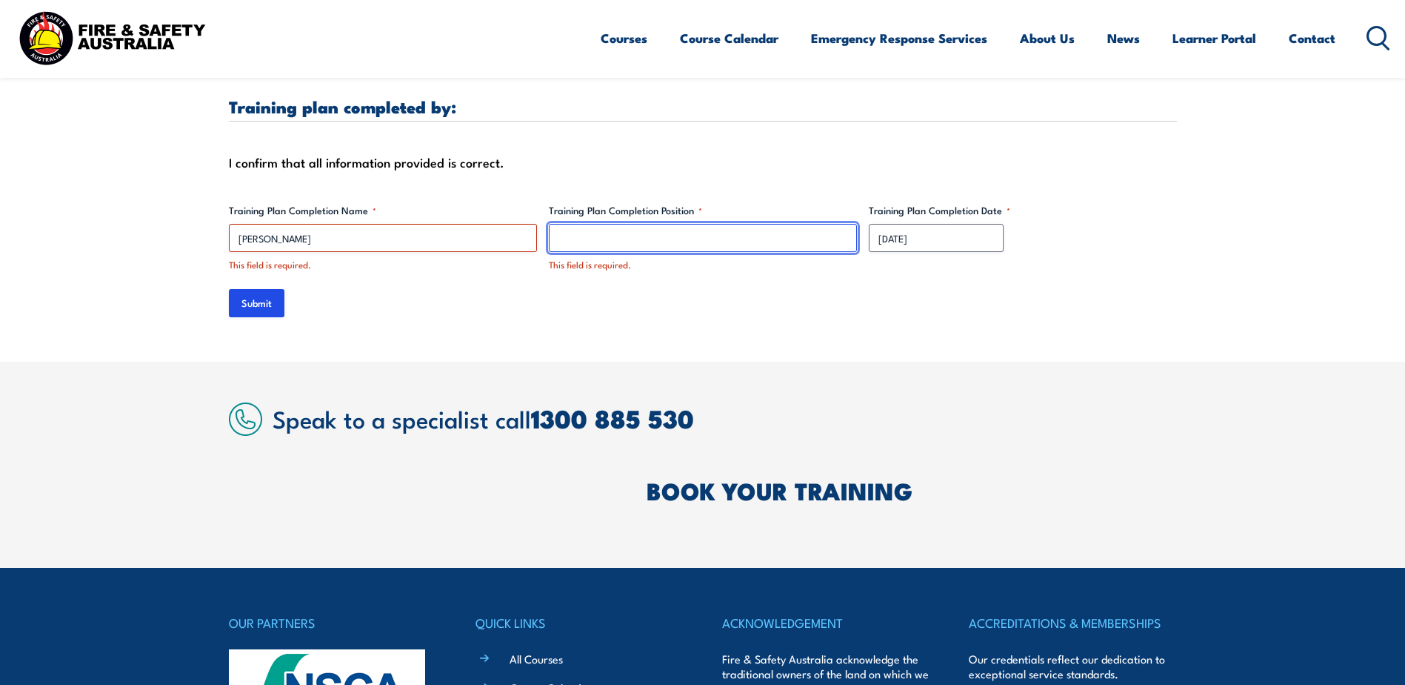
click at [644, 224] on input "Training Plan Completion Position *" at bounding box center [703, 238] width 308 height 28
type input "Administrator"
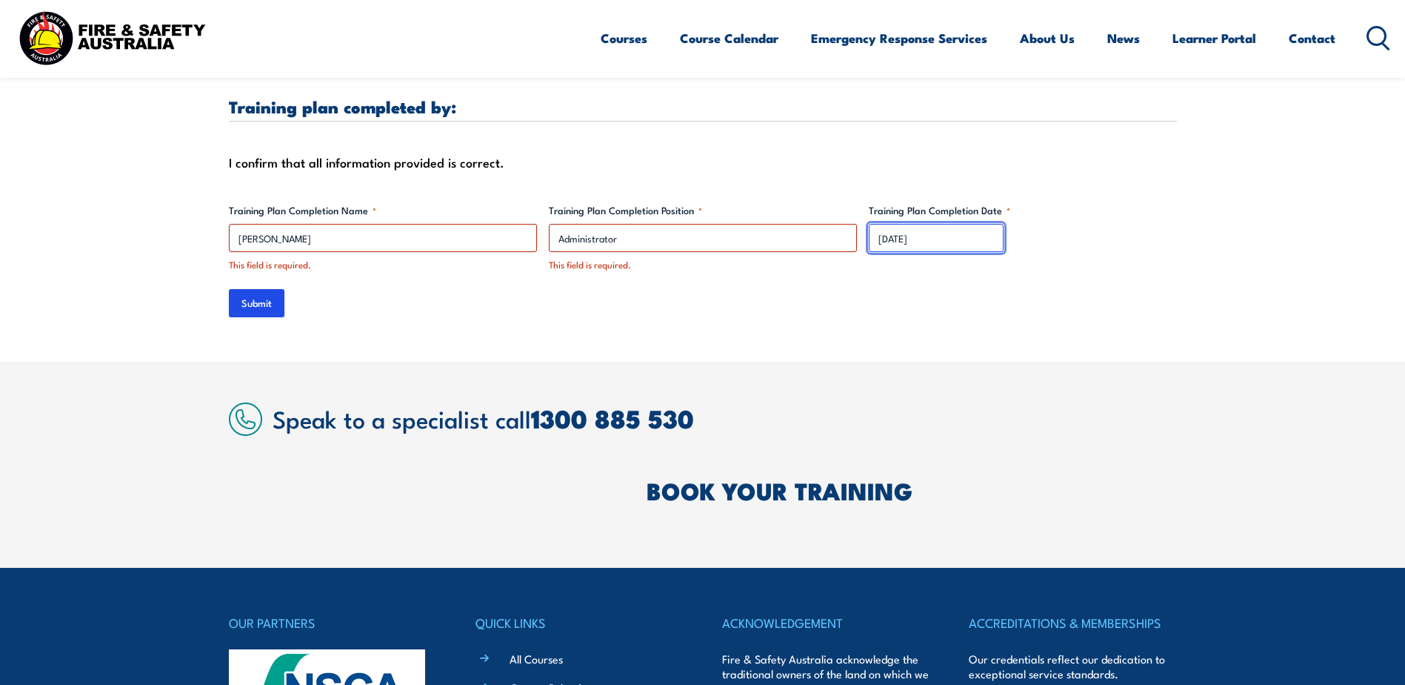
click at [944, 228] on input "[DATE]" at bounding box center [936, 238] width 135 height 28
click at [916, 299] on div "Submit" at bounding box center [703, 303] width 948 height 28
click at [259, 290] on input "Submit" at bounding box center [257, 303] width 56 height 28
